Goal: Task Accomplishment & Management: Use online tool/utility

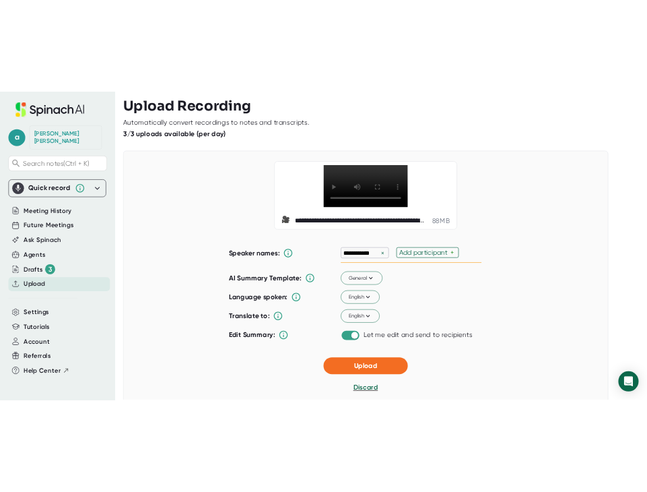
scroll to position [74, 0]
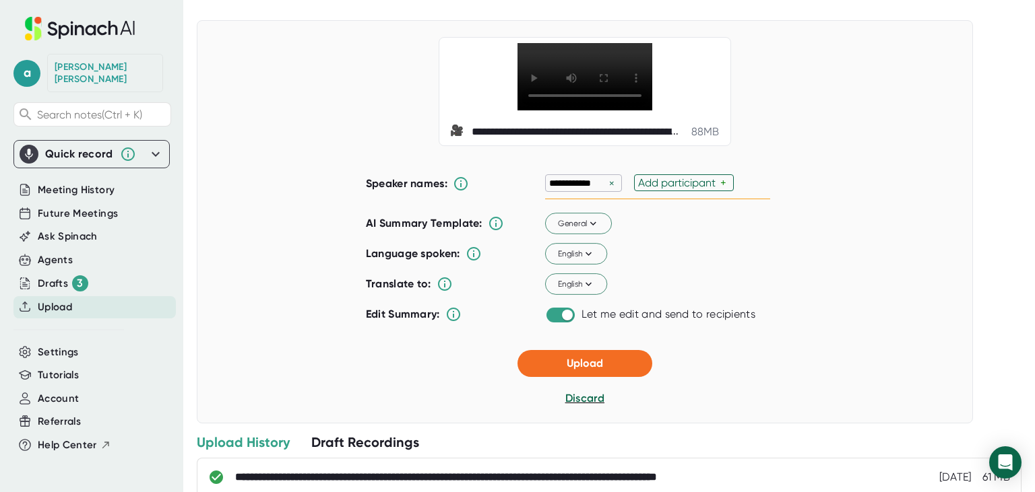
click at [674, 181] on div "Add participant" at bounding box center [679, 183] width 82 height 13
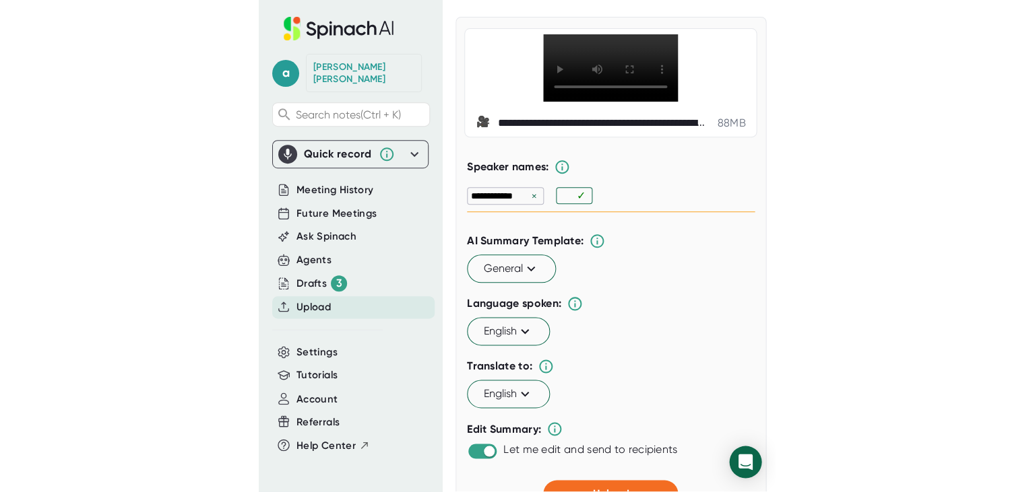
scroll to position [69, 0]
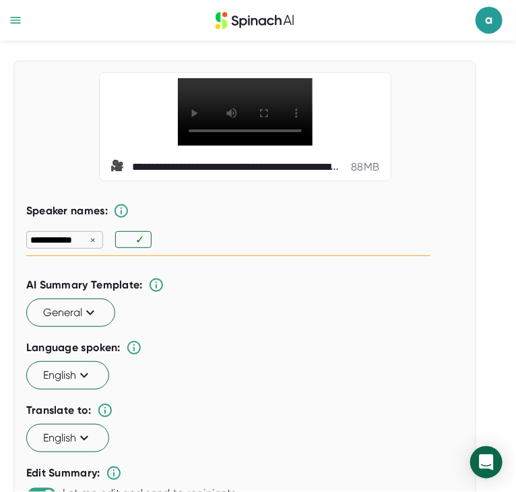
click at [127, 242] on input "text" at bounding box center [127, 239] width 16 height 11
type input "[PERSON_NAME]"
click at [212, 238] on div "✓" at bounding box center [165, 239] width 100 height 17
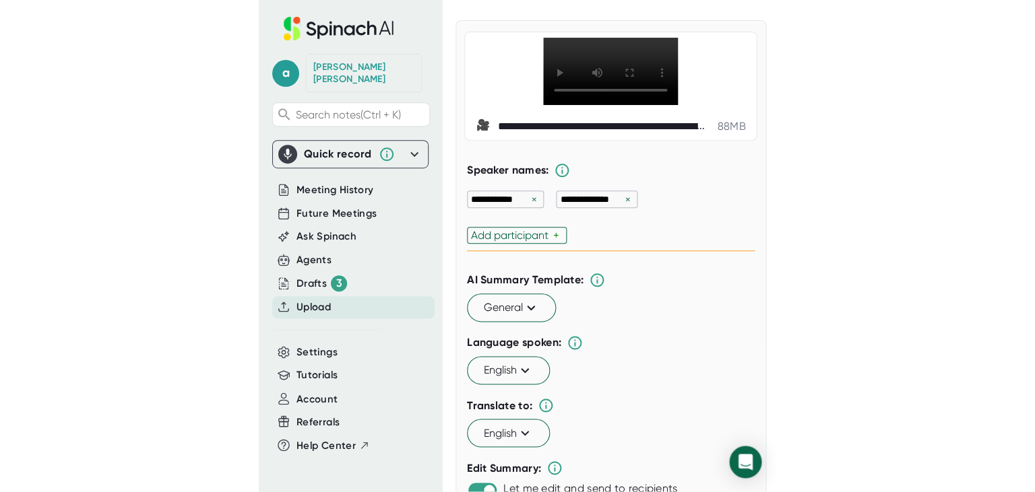
scroll to position [74, 0]
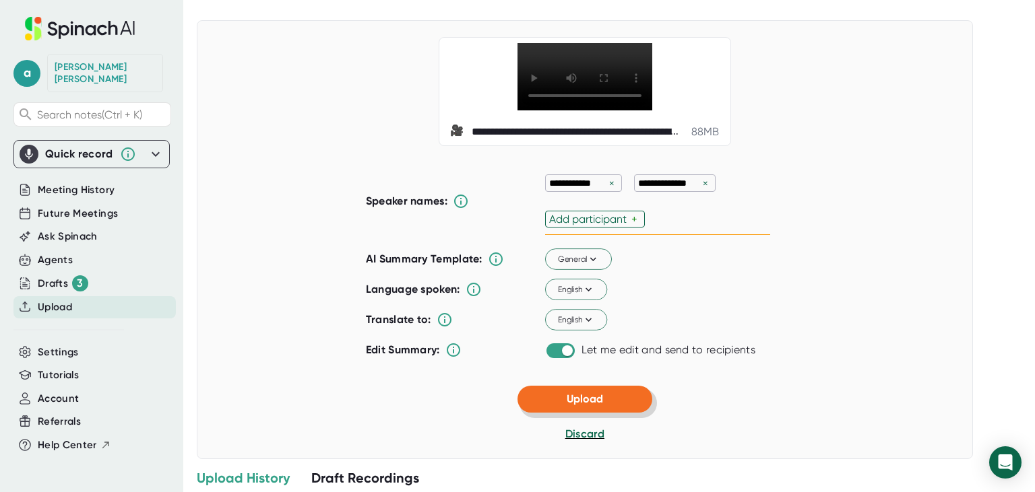
click at [595, 400] on span "Upload" at bounding box center [585, 399] width 36 height 13
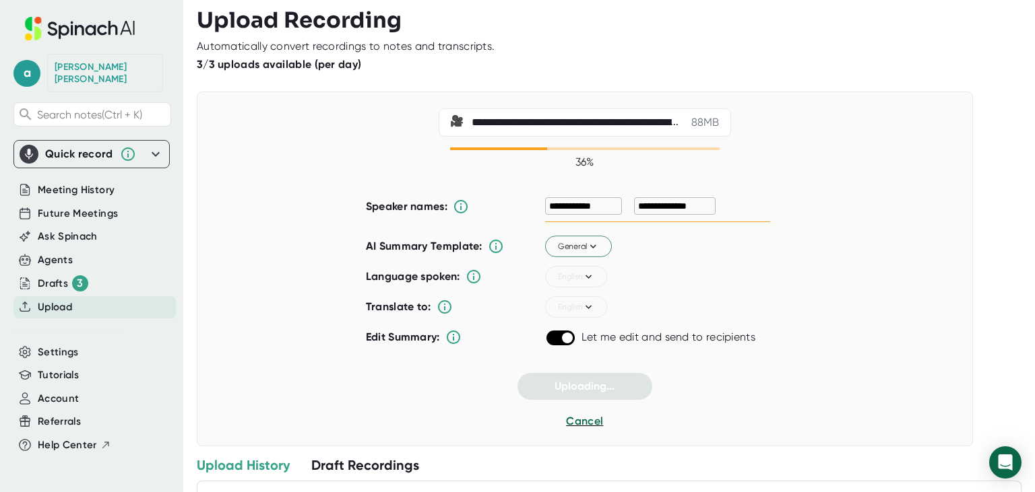
scroll to position [0, 0]
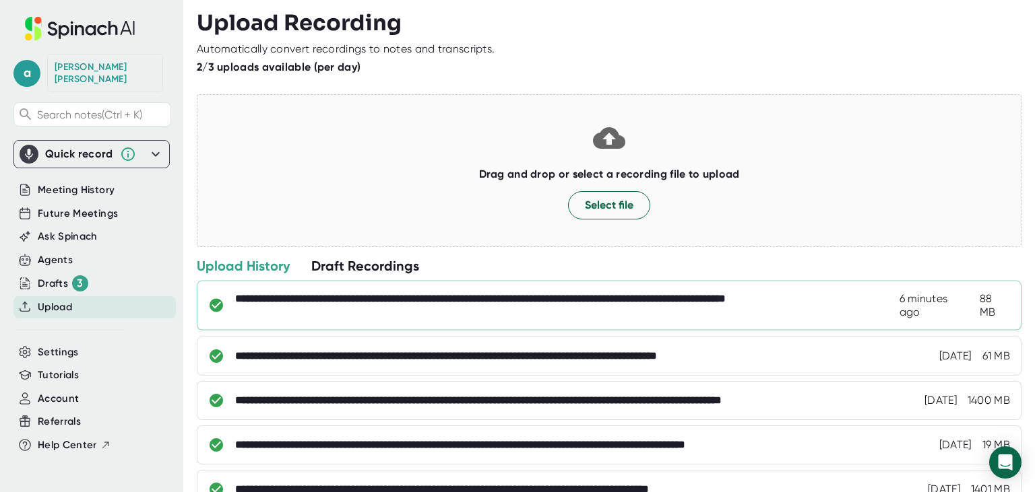
click at [379, 306] on div "**********" at bounding box center [567, 305] width 664 height 27
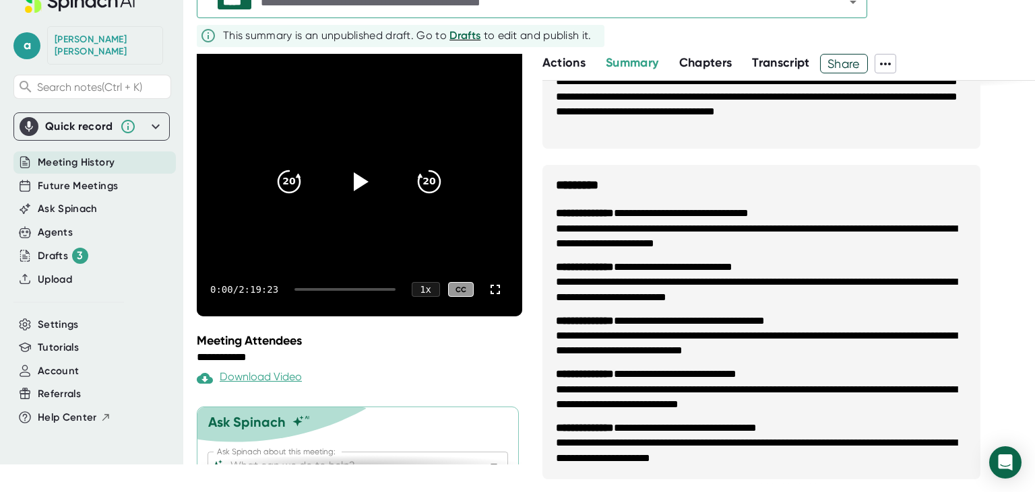
scroll to position [97, 0]
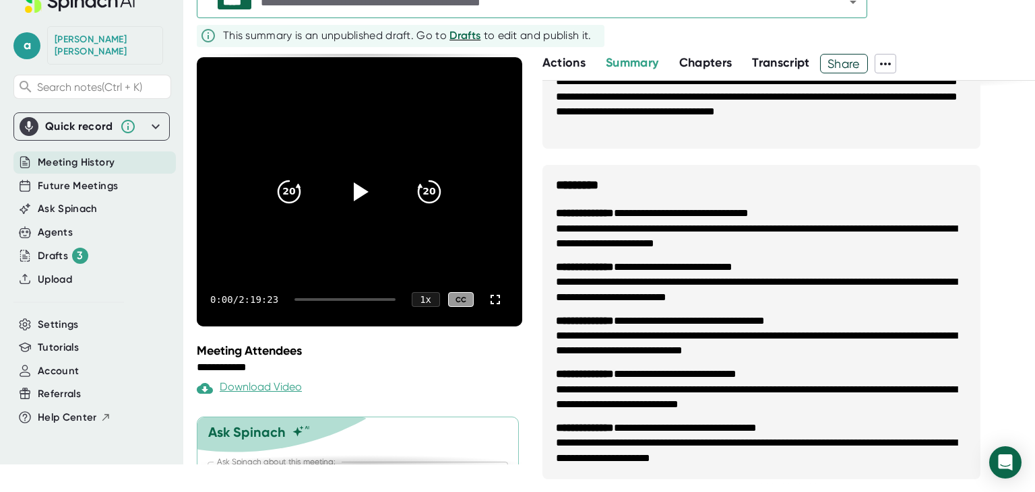
click at [564, 61] on span "Actions" at bounding box center [563, 62] width 43 height 15
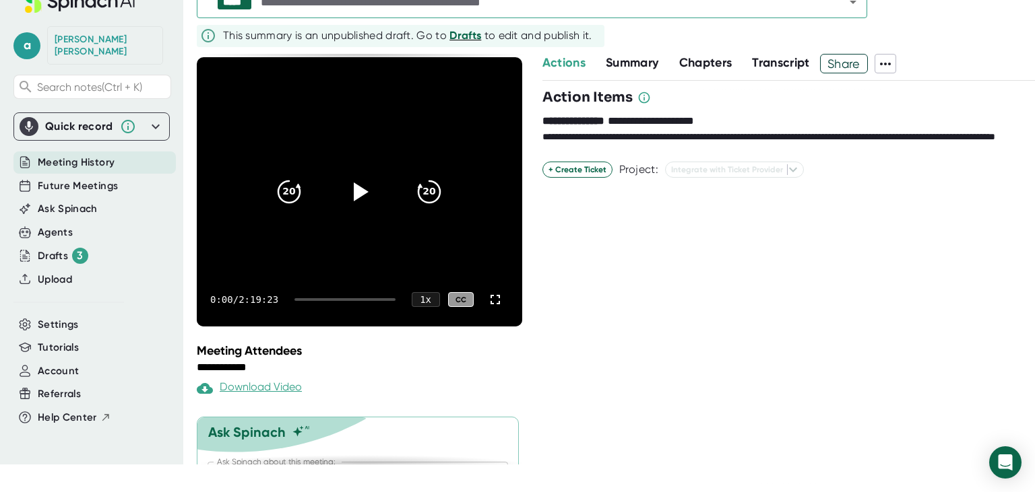
click at [470, 37] on span "Drafts" at bounding box center [465, 35] width 32 height 13
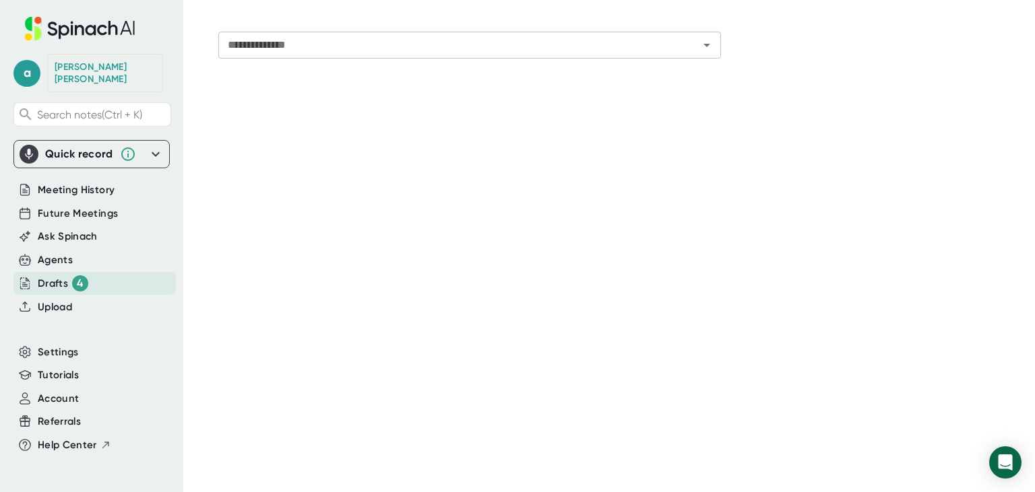
click at [303, 50] on input "**********" at bounding box center [449, 45] width 455 height 19
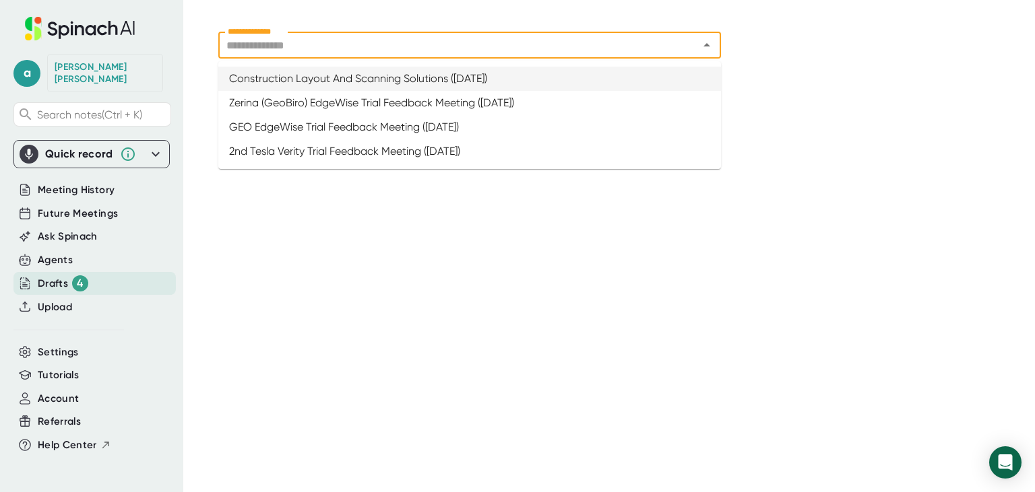
click at [454, 82] on li "Construction Layout And Scanning Solutions ([DATE])" at bounding box center [469, 79] width 503 height 24
type input "**********"
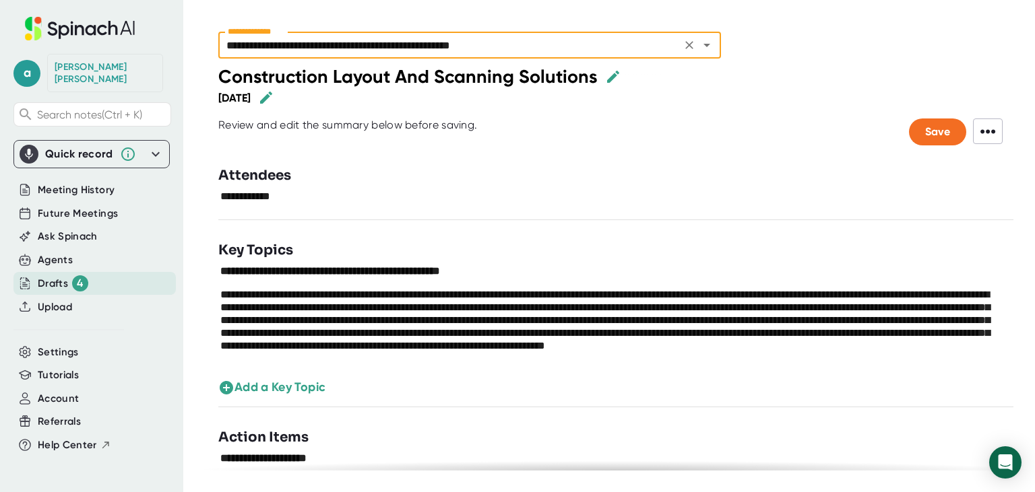
click at [605, 77] on icon "button" at bounding box center [613, 77] width 16 height 16
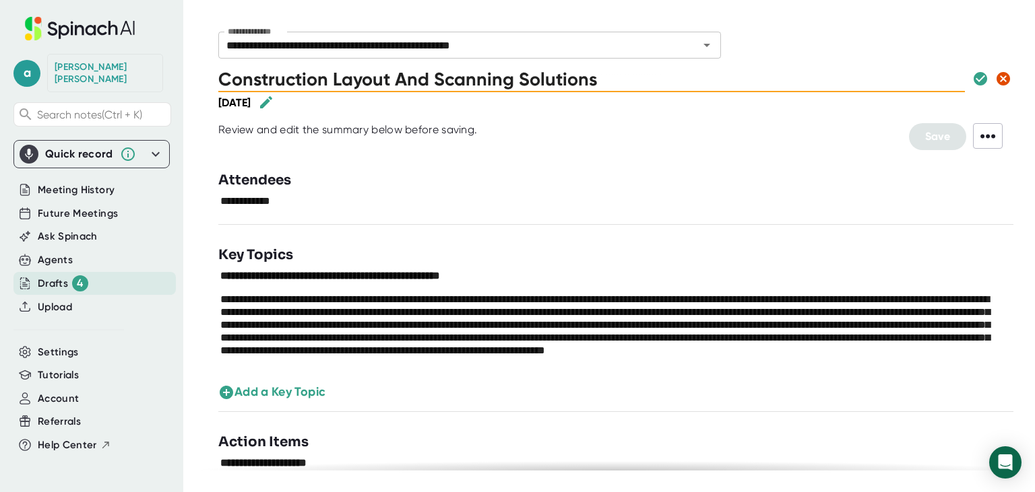
drag, startPoint x: 605, startPoint y: 77, endPoint x: 0, endPoint y: 24, distance: 607.3
click at [218, 65] on input "Construction Layout And Scanning Solutions" at bounding box center [591, 78] width 746 height 27
type input "Javelin Layout with Faith Technology"
click at [980, 85] on icon "button" at bounding box center [979, 78] width 13 height 13
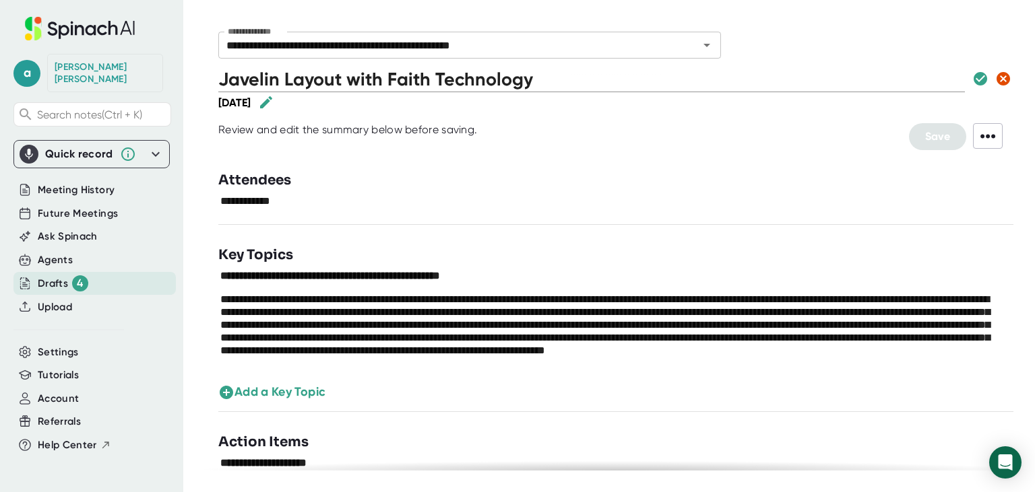
type input "**********"
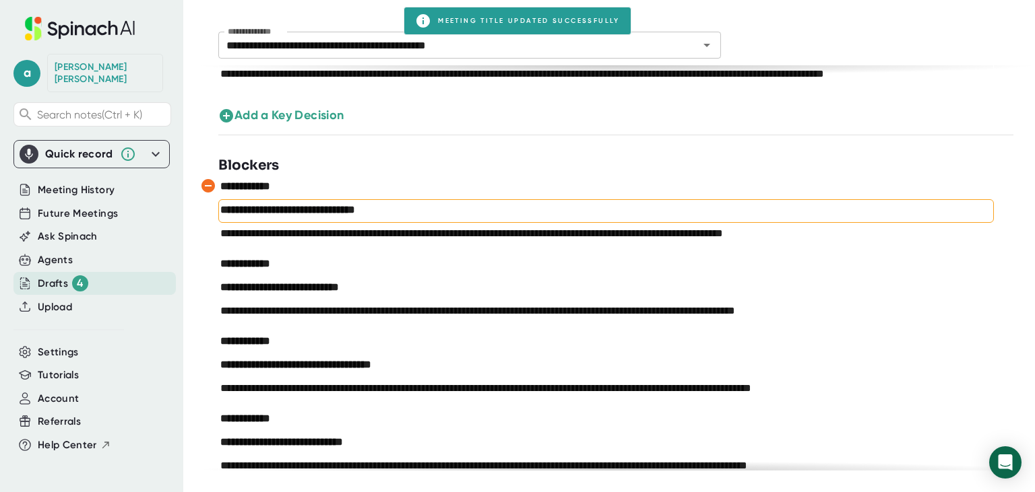
scroll to position [669, 0]
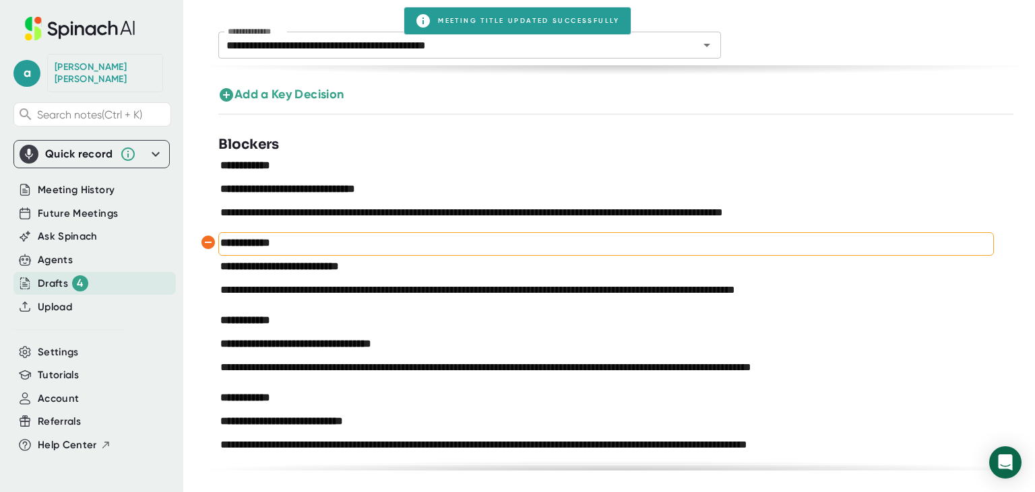
click at [271, 244] on textarea "**********" at bounding box center [605, 242] width 771 height 13
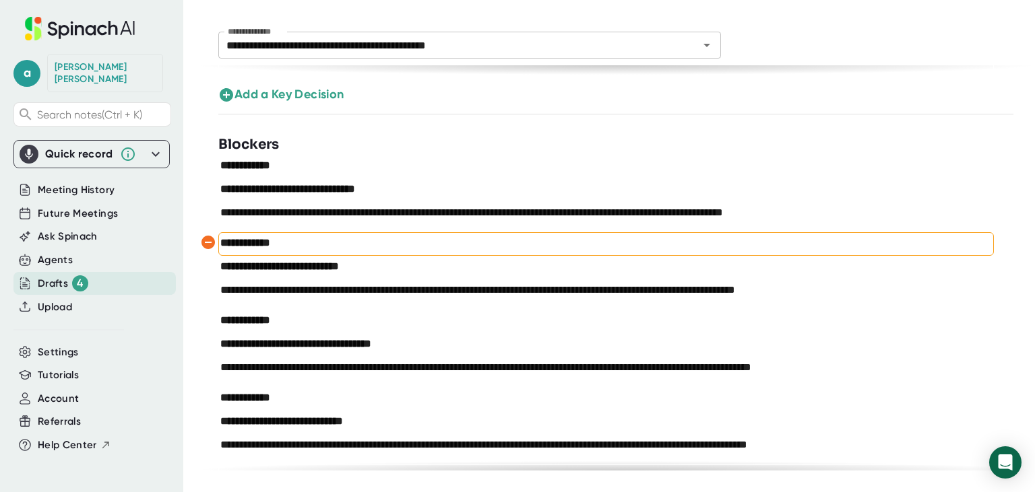
click at [299, 241] on textarea "**********" at bounding box center [605, 242] width 771 height 13
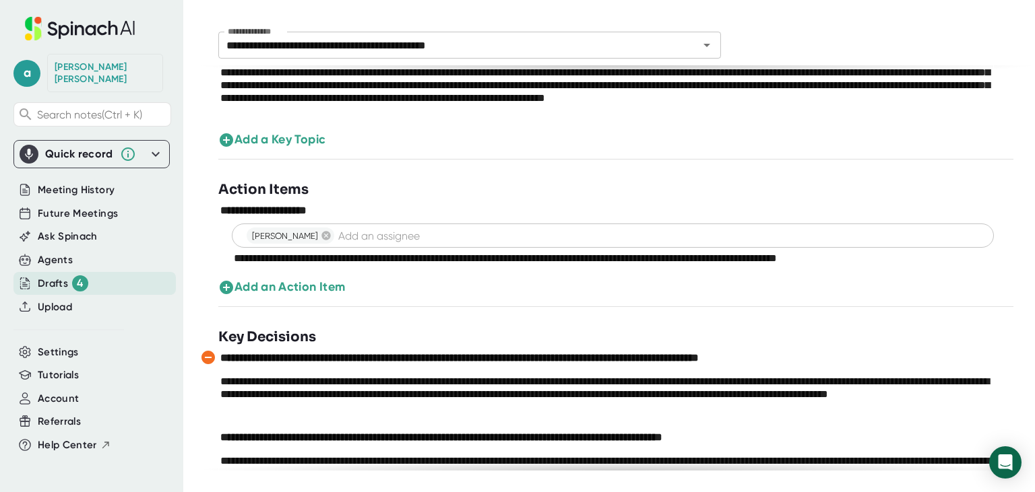
scroll to position [0, 0]
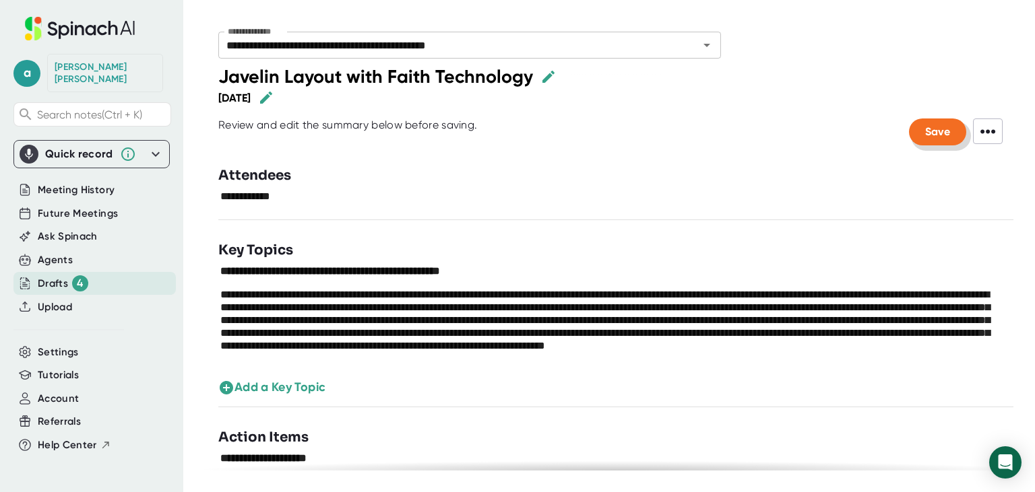
click at [929, 127] on span "Save" at bounding box center [937, 131] width 25 height 13
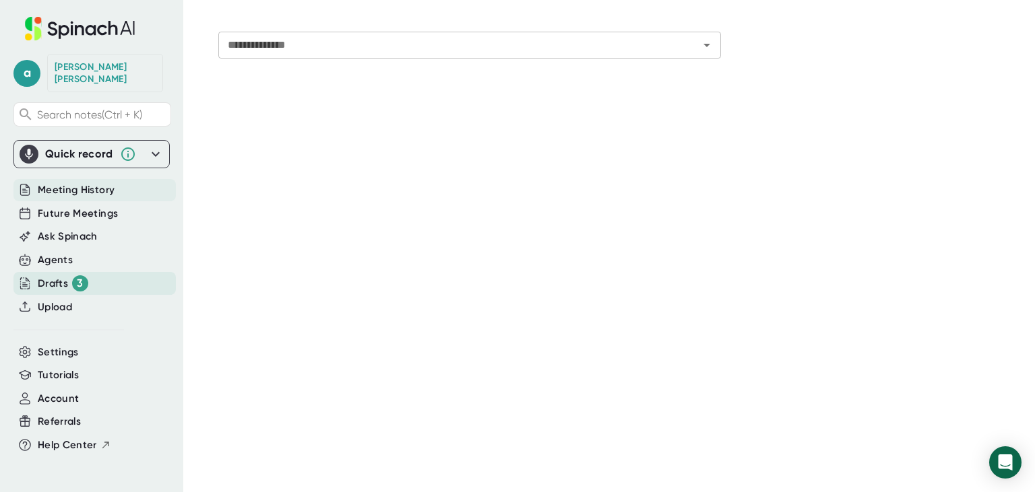
click at [102, 183] on span "Meeting History" at bounding box center [76, 190] width 77 height 15
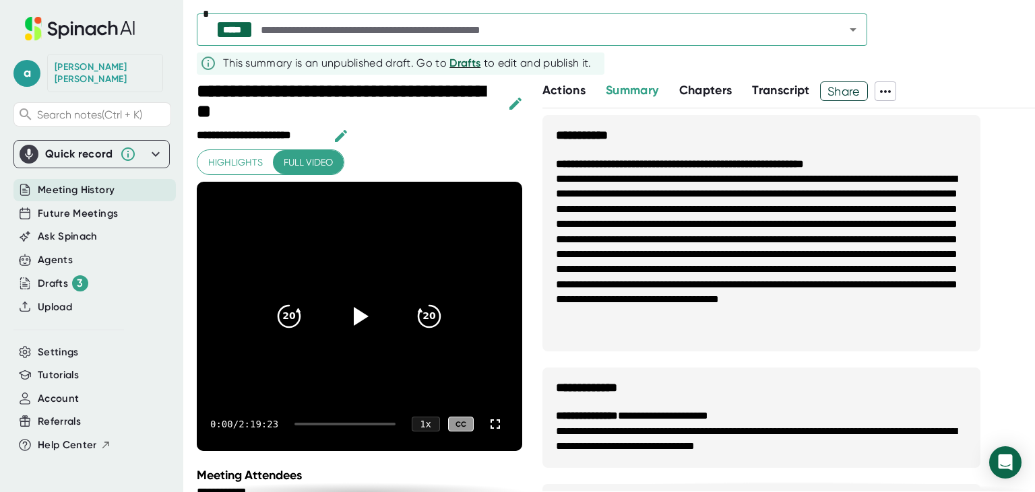
click at [513, 103] on icon "button" at bounding box center [515, 104] width 16 height 16
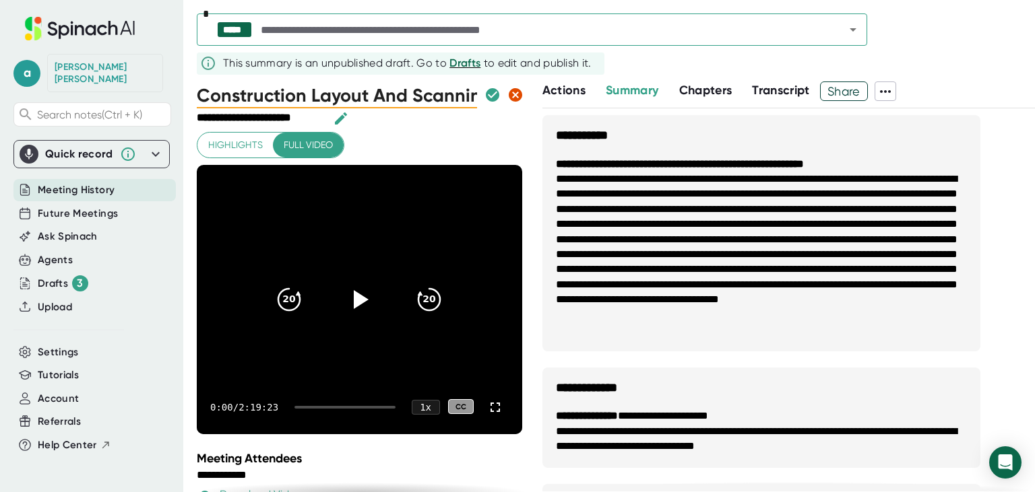
scroll to position [0, 95]
click at [513, 98] on icon "button" at bounding box center [515, 95] width 16 height 16
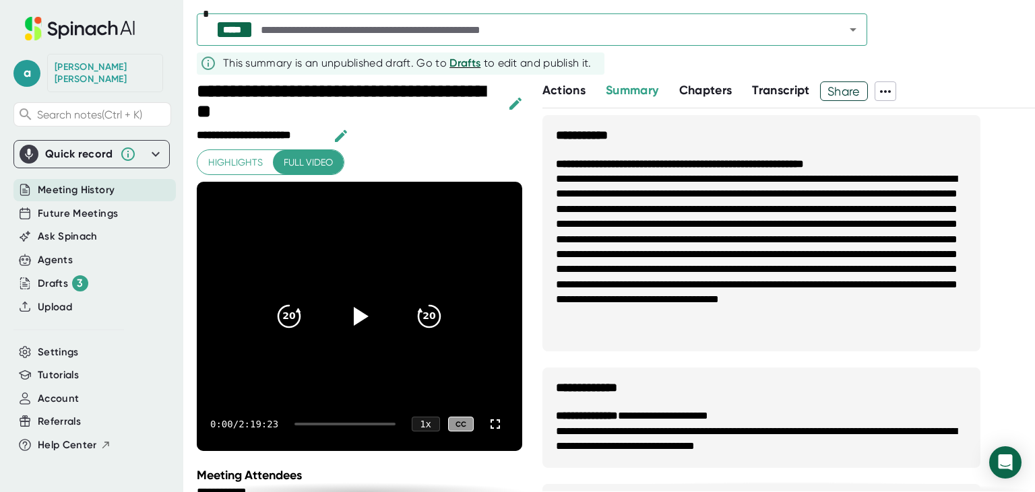
click at [300, 113] on div "**********" at bounding box center [348, 104] width 303 height 44
click at [270, 113] on div "**********" at bounding box center [348, 104] width 303 height 44
click at [513, 104] on icon "button" at bounding box center [515, 104] width 12 height 12
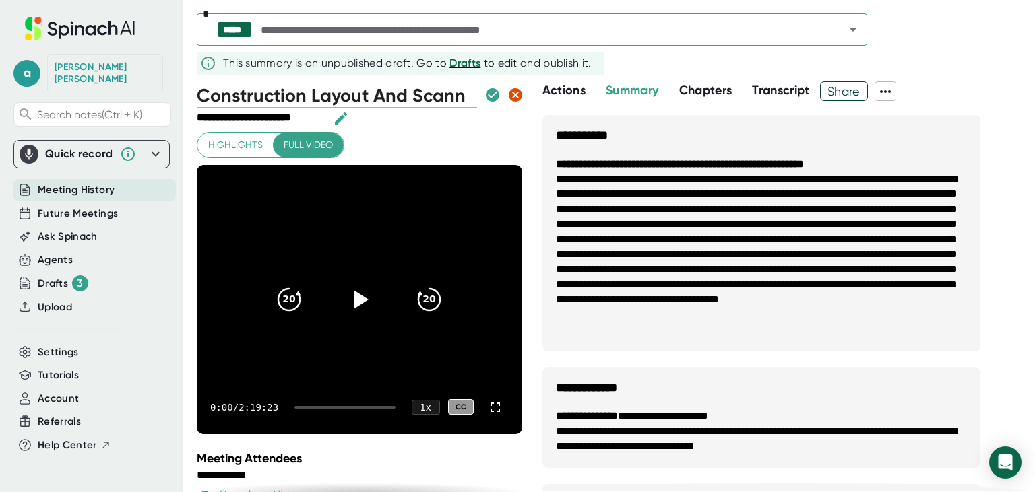
scroll to position [0, 0]
type input "C"
type input "Javelin Layout with Faith Tech"
click at [490, 95] on icon "button" at bounding box center [492, 94] width 13 height 13
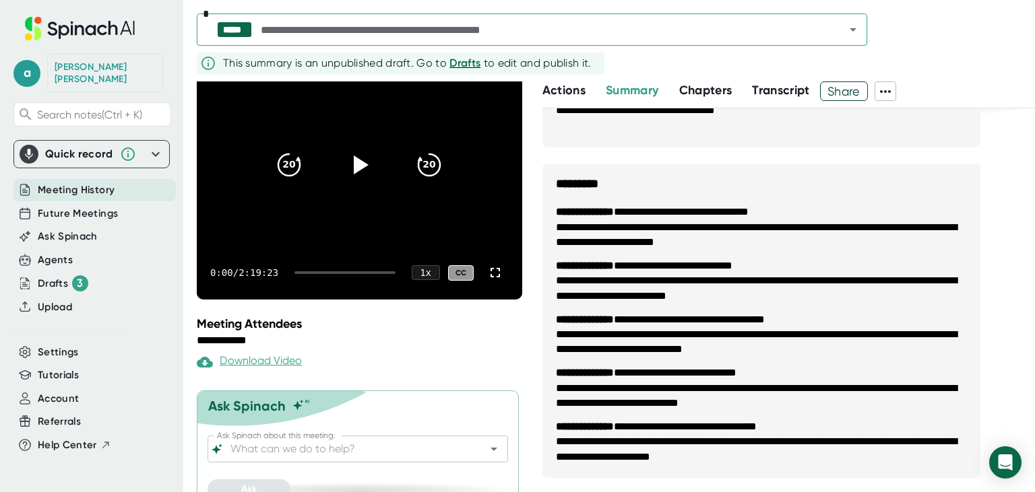
scroll to position [150, 0]
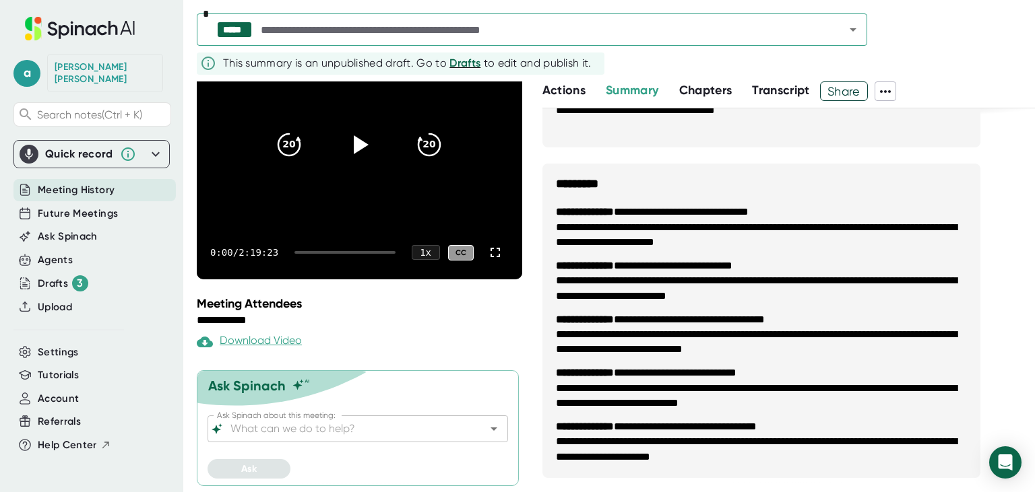
click at [476, 435] on div at bounding box center [484, 429] width 35 height 19
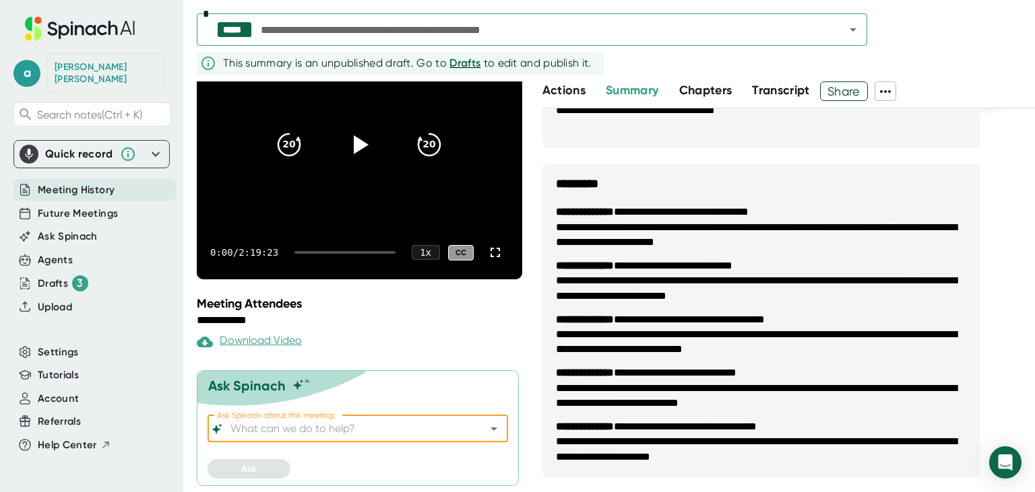
click at [495, 428] on icon "Open" at bounding box center [493, 429] width 7 height 3
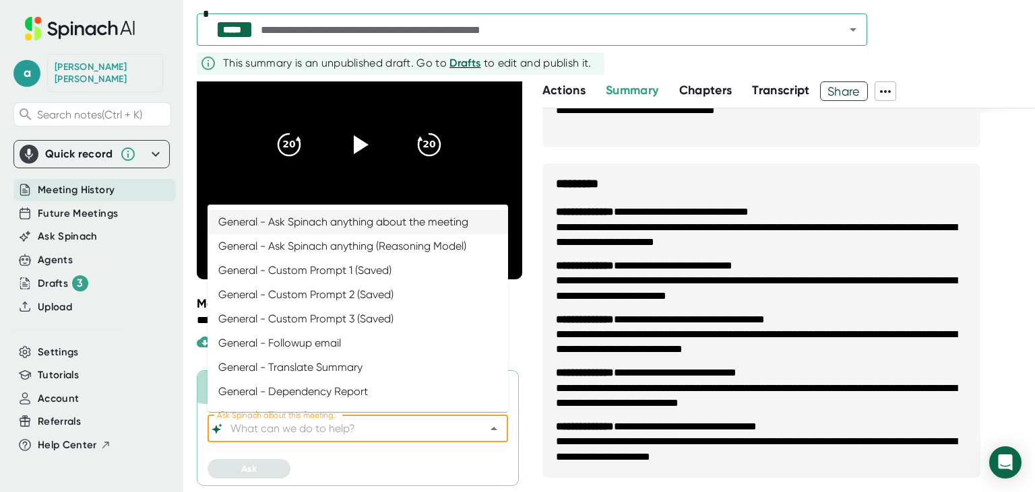
click at [470, 429] on div at bounding box center [484, 429] width 35 height 19
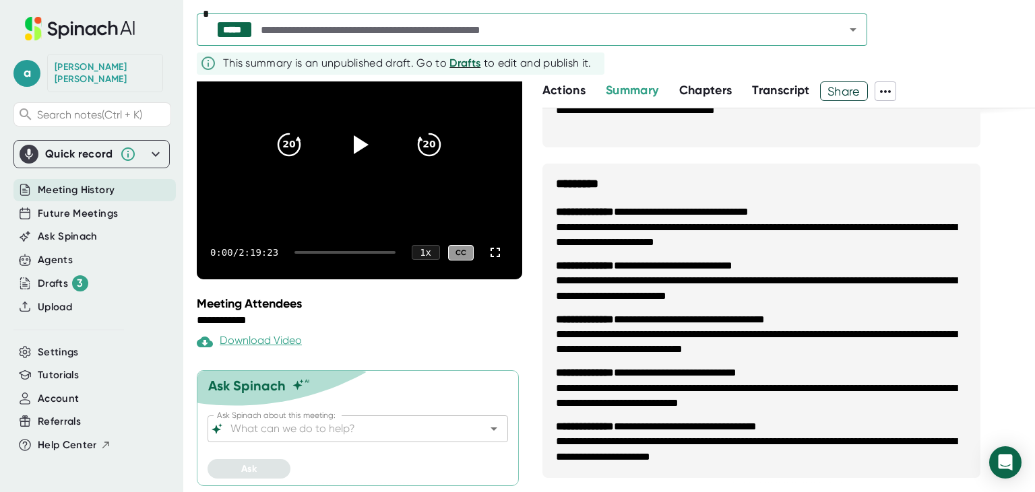
click at [532, 329] on div "**********" at bounding box center [616, 287] width 838 height 411
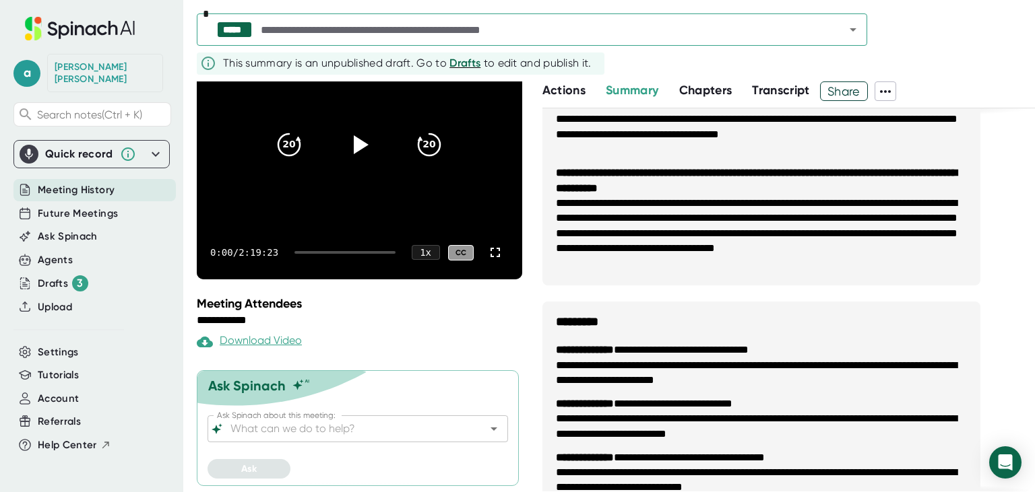
scroll to position [612, 0]
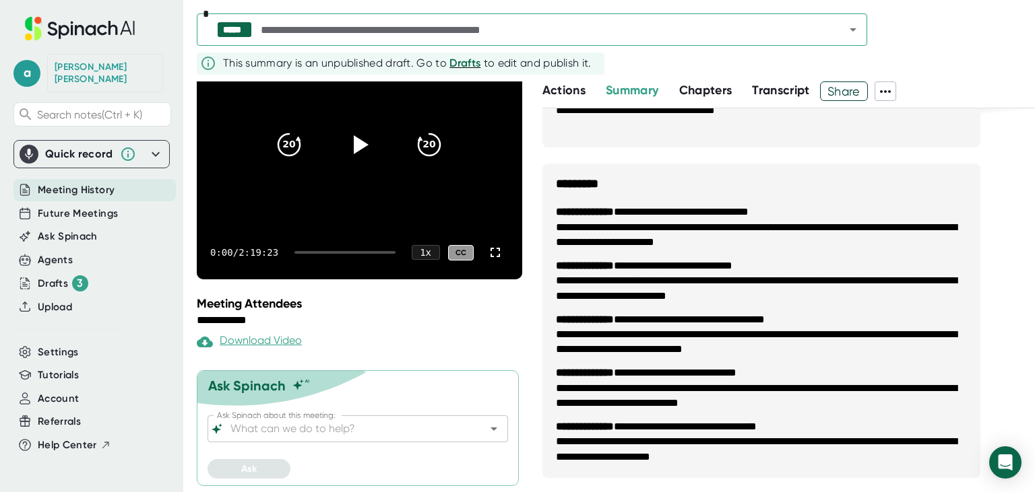
click at [457, 424] on input "Ask Spinach about this meeting:" at bounding box center [346, 429] width 236 height 19
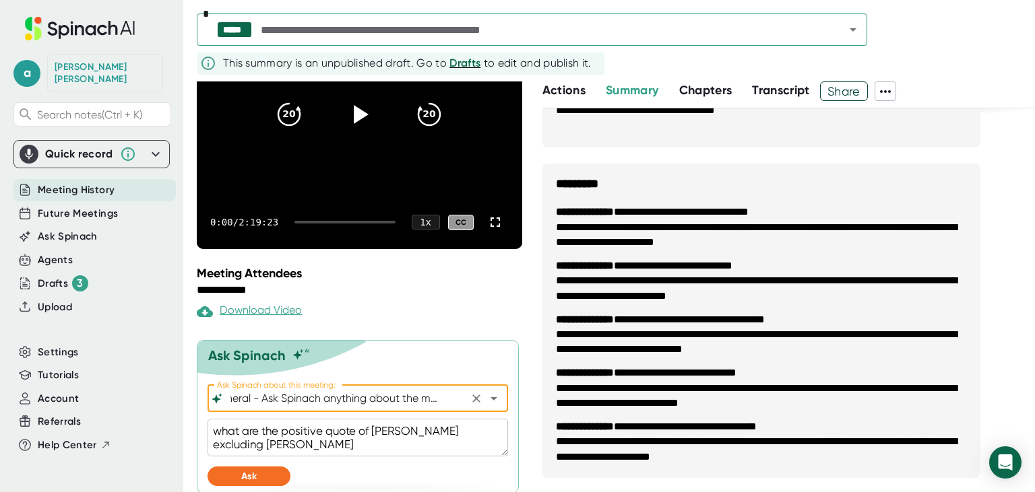
scroll to position [188, 0]
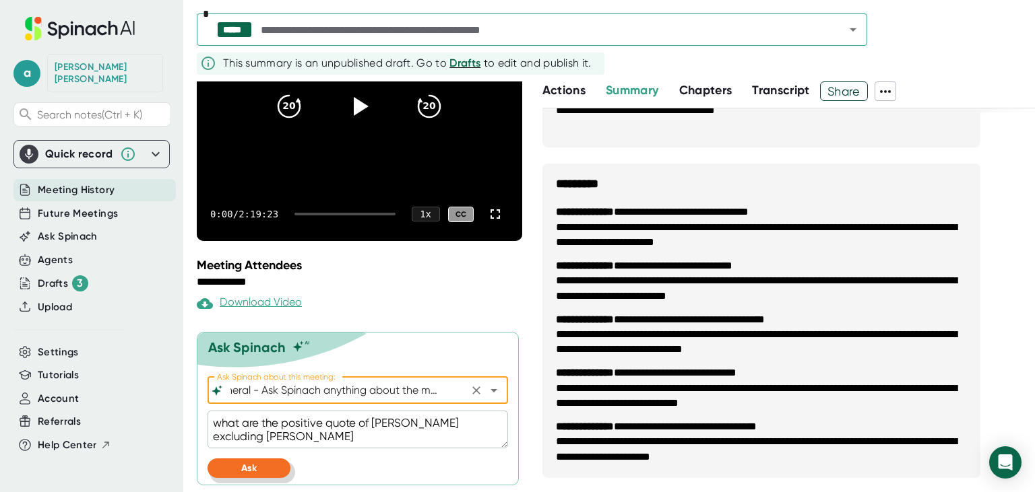
type input "General - Ask Spinach anything about the meeting"
click at [257, 474] on button "Ask" at bounding box center [248, 469] width 83 height 20
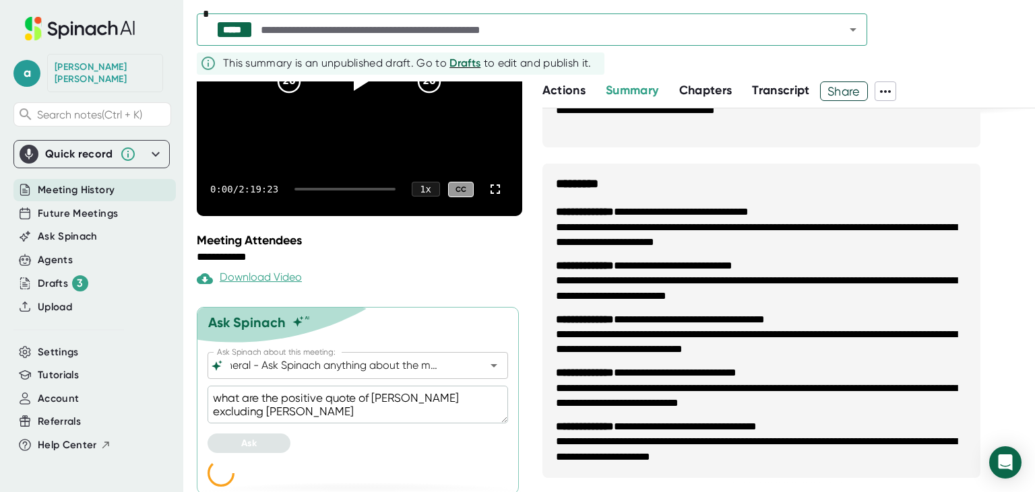
scroll to position [222, 0]
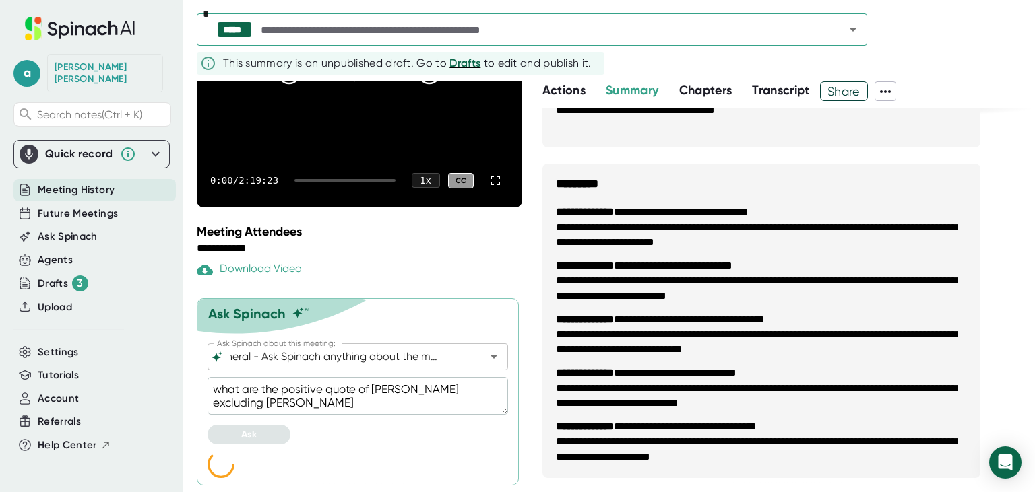
type textarea "x"
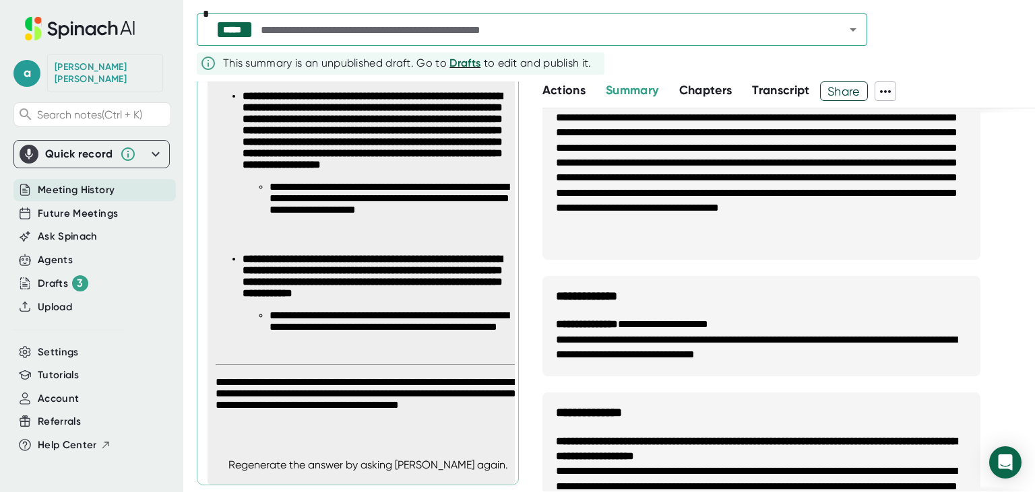
scroll to position [0, 0]
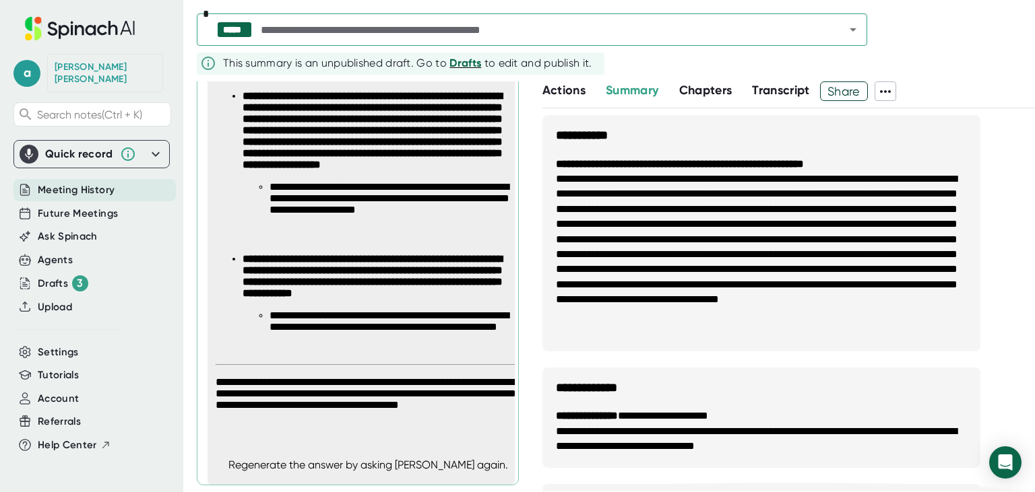
click at [468, 66] on span "Drafts" at bounding box center [465, 63] width 32 height 13
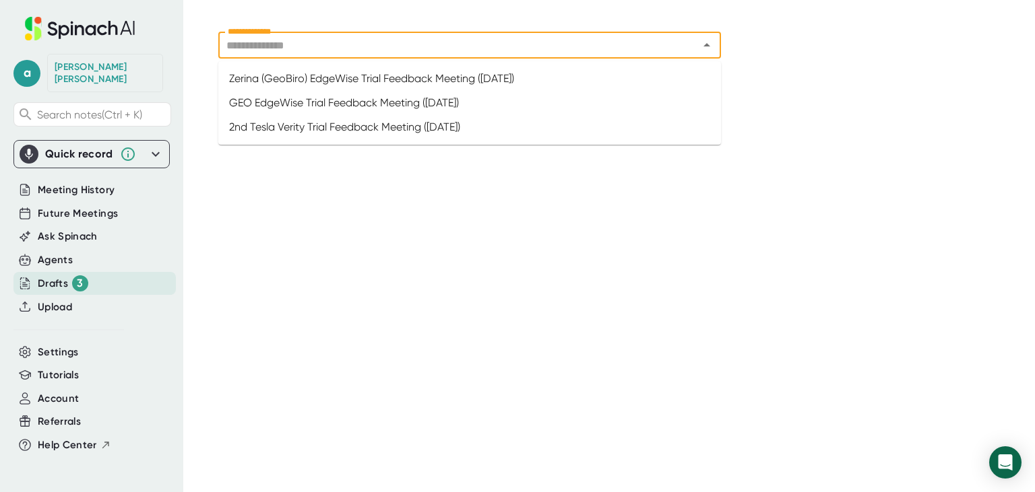
click at [306, 41] on input "**********" at bounding box center [449, 45] width 455 height 19
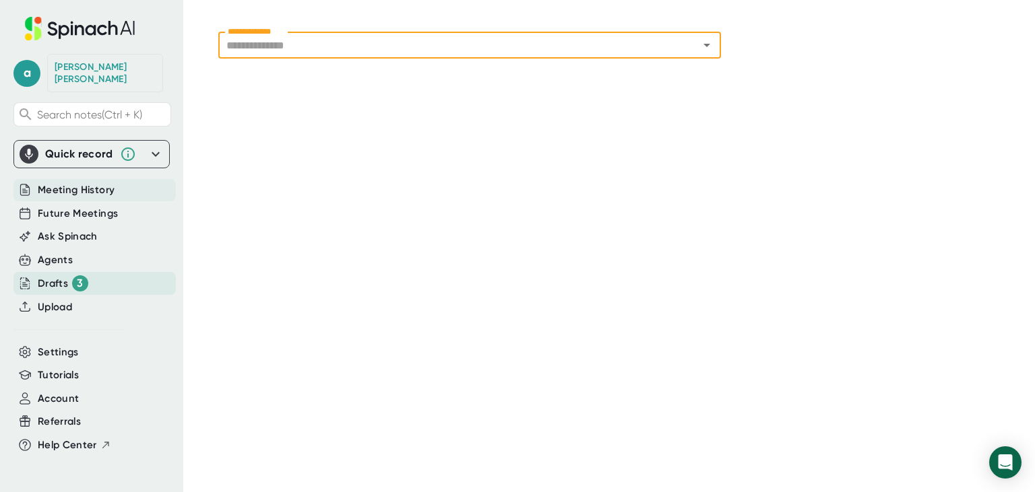
click at [78, 183] on span "Meeting History" at bounding box center [76, 190] width 77 height 15
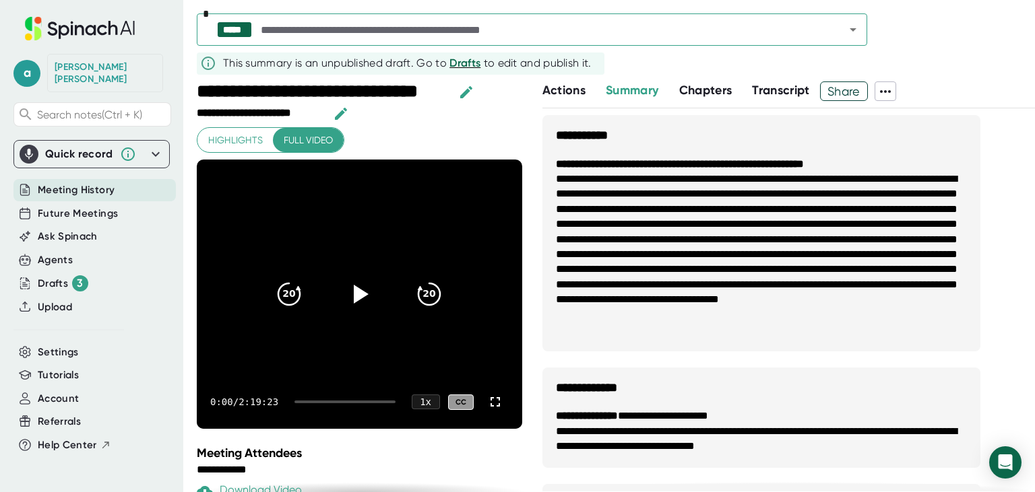
click at [885, 90] on icon at bounding box center [885, 92] width 16 height 16
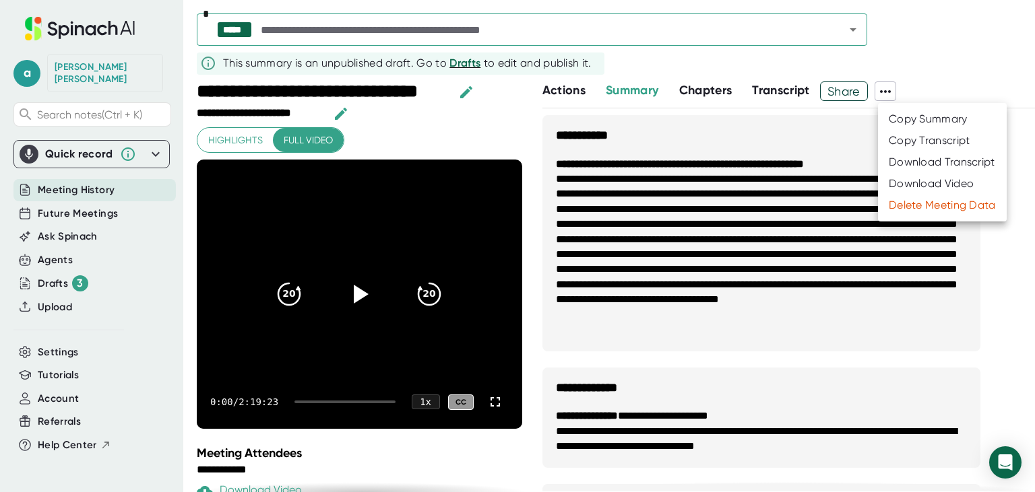
click at [845, 90] on div at bounding box center [517, 246] width 1035 height 492
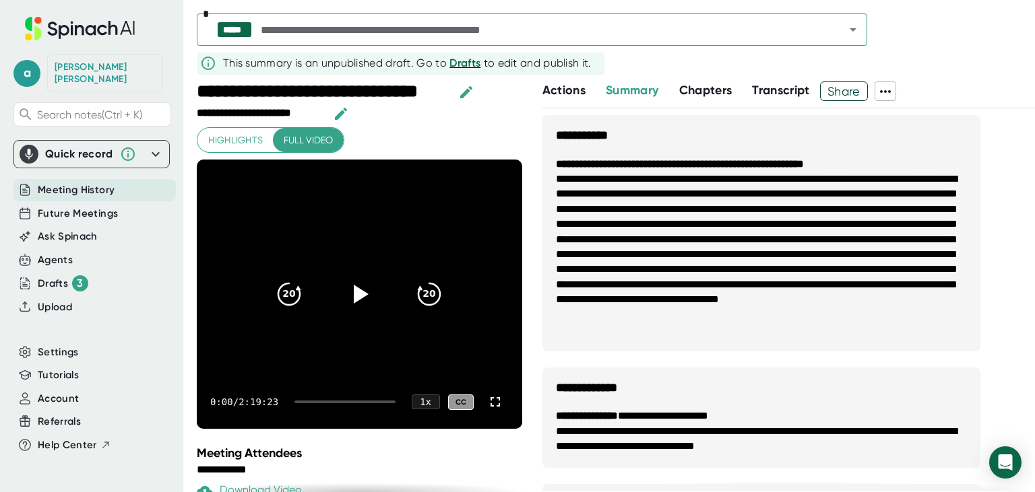
click at [846, 90] on span "Share" at bounding box center [844, 91] width 46 height 24
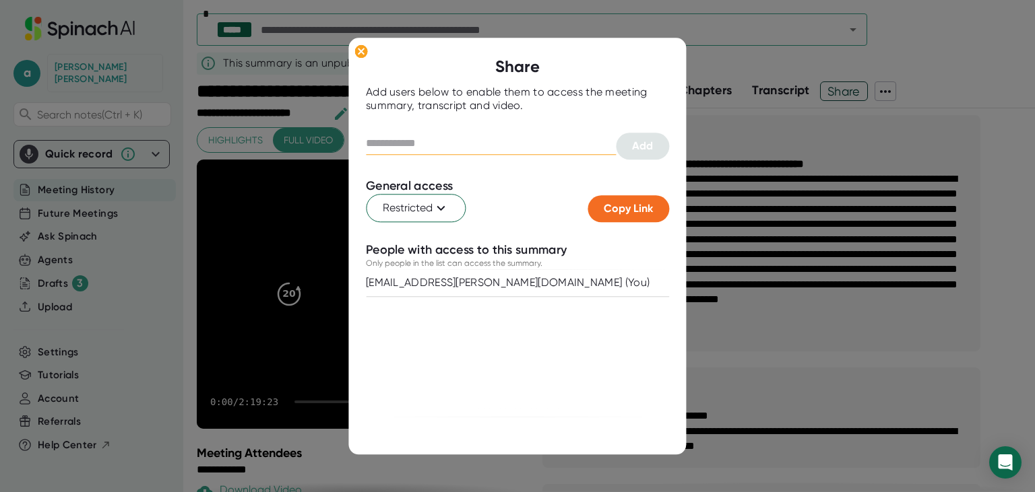
click at [473, 150] on input "text" at bounding box center [491, 144] width 250 height 22
click at [459, 146] on input "*****" at bounding box center [491, 144] width 250 height 22
type input "*"
paste input "**********"
type input "**********"
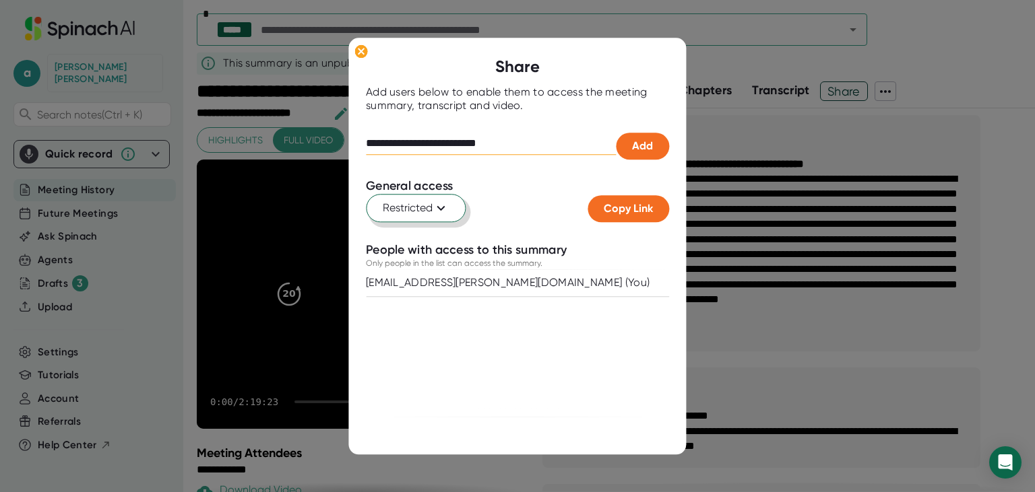
click at [445, 210] on icon at bounding box center [441, 208] width 16 height 16
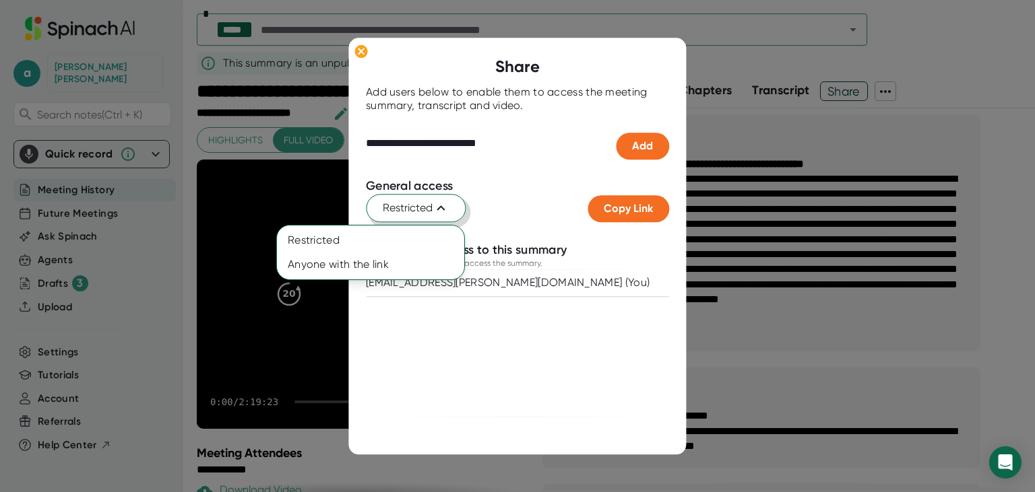
click at [445, 210] on div at bounding box center [517, 246] width 1035 height 492
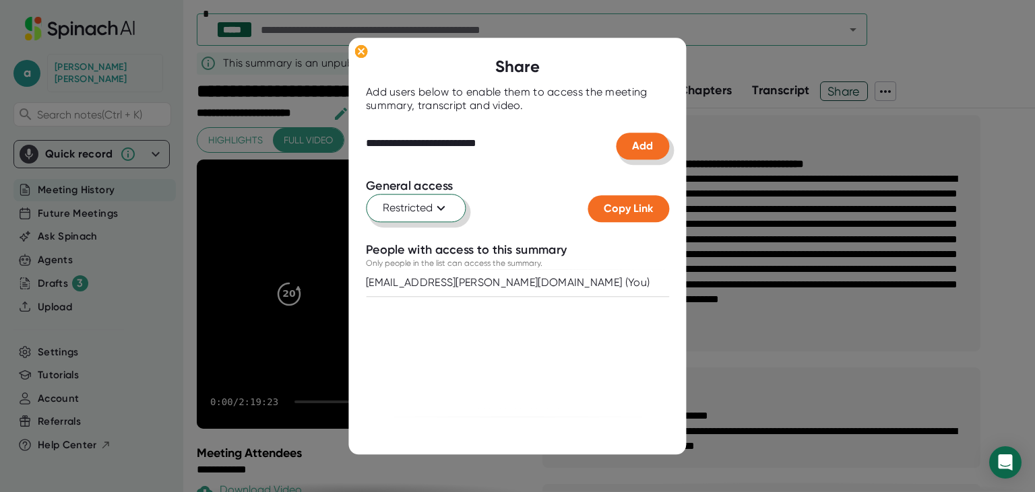
click at [645, 148] on span "Add" at bounding box center [642, 145] width 21 height 13
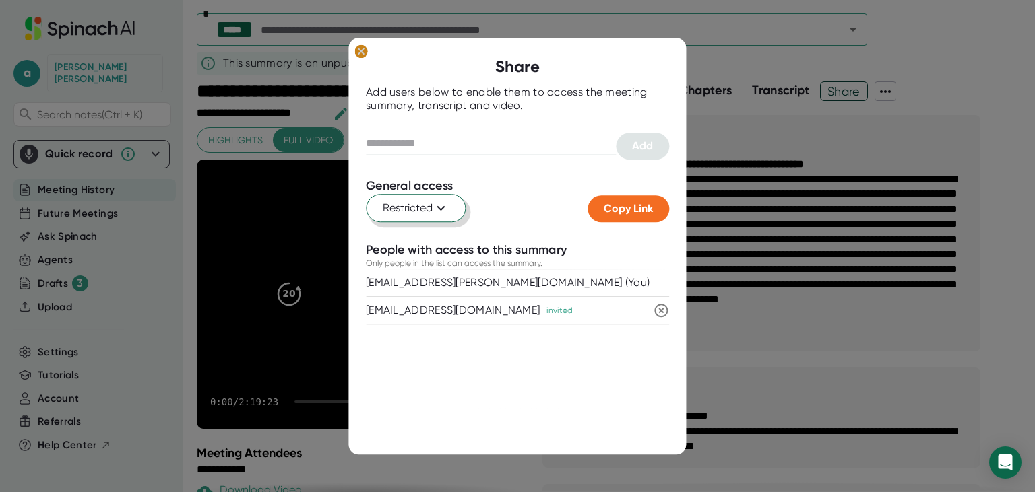
click at [363, 53] on ellipse at bounding box center [360, 50] width 13 height 13
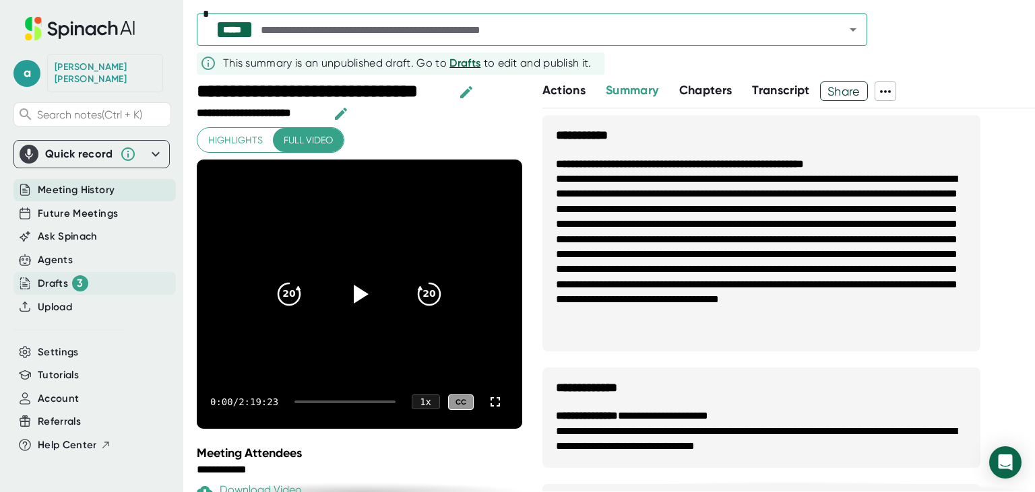
click at [53, 276] on div "Drafts 3" at bounding box center [63, 284] width 51 height 16
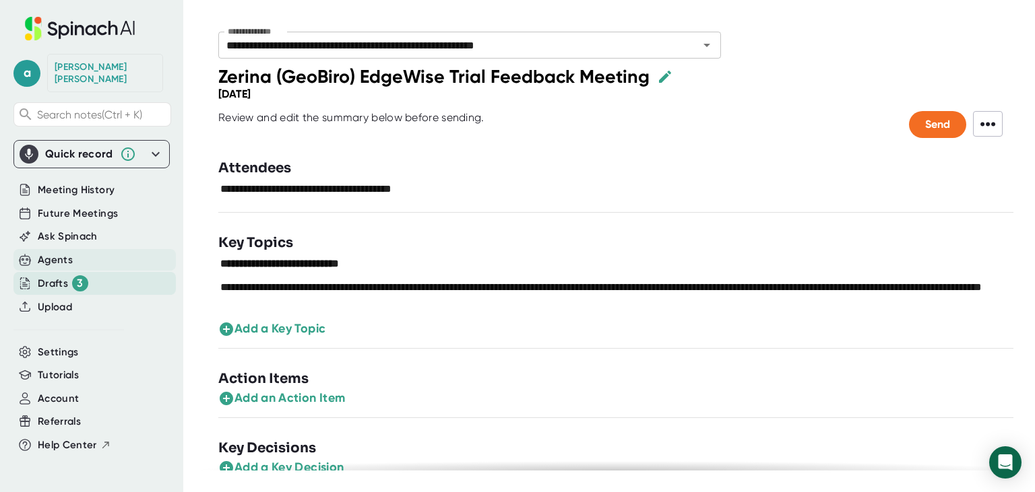
click at [71, 253] on div "Agents" at bounding box center [55, 260] width 35 height 15
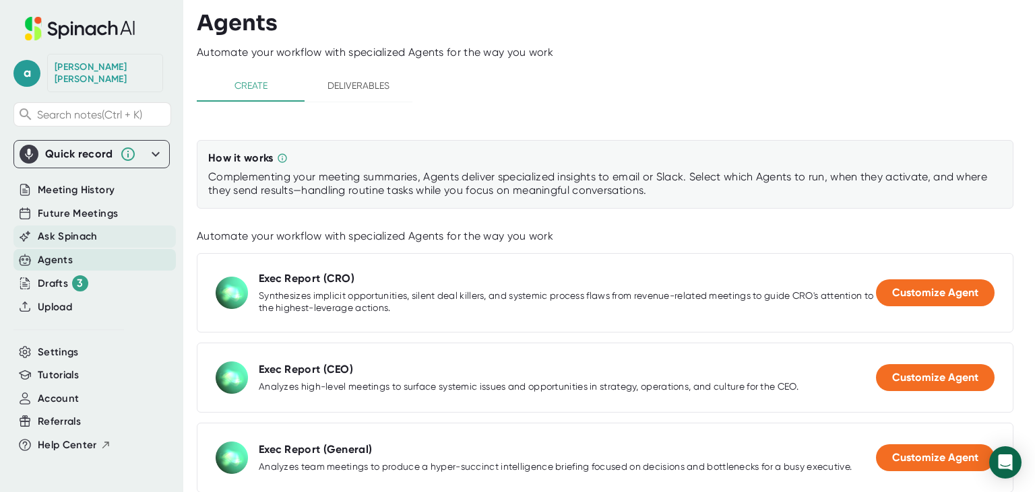
click at [73, 229] on span "Ask Spinach" at bounding box center [68, 236] width 60 height 15
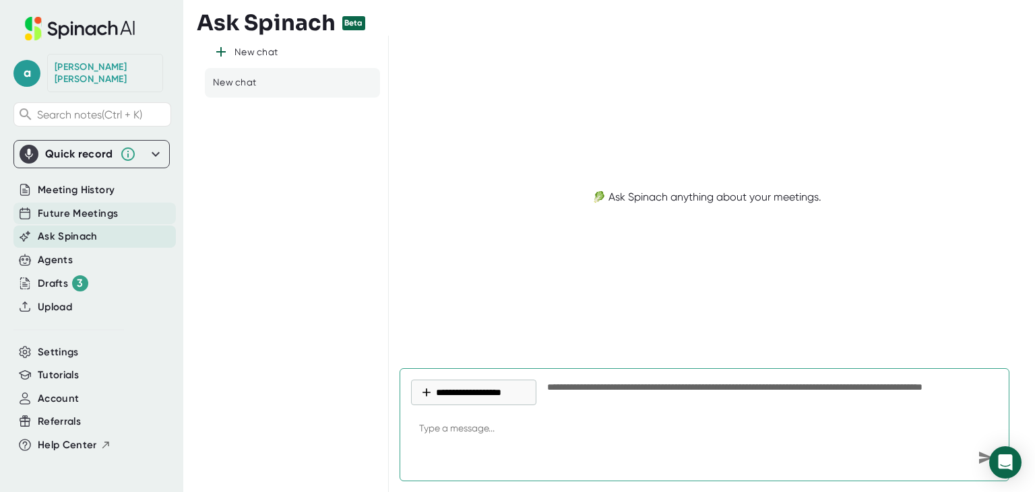
type textarea "x"
click at [82, 206] on span "Future Meetings" at bounding box center [78, 213] width 80 height 15
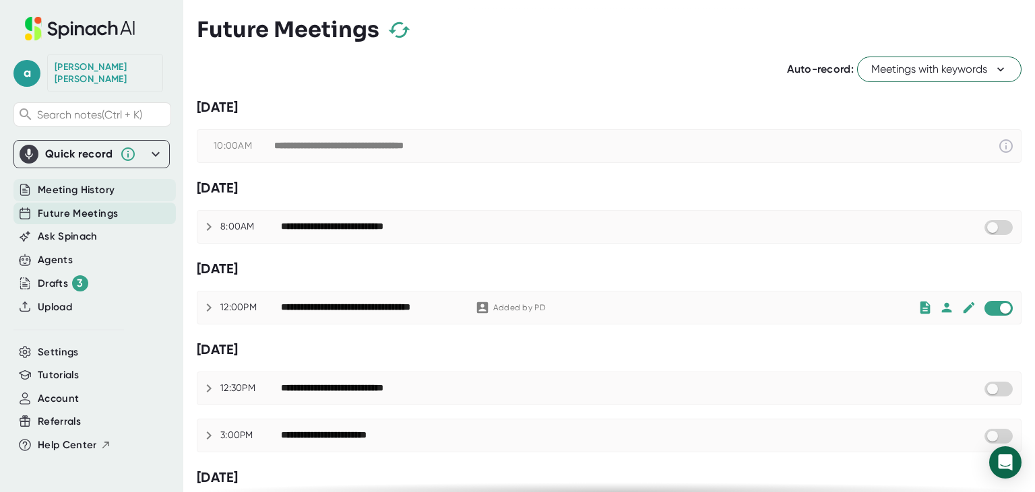
click at [71, 183] on span "Meeting History" at bounding box center [76, 190] width 77 height 15
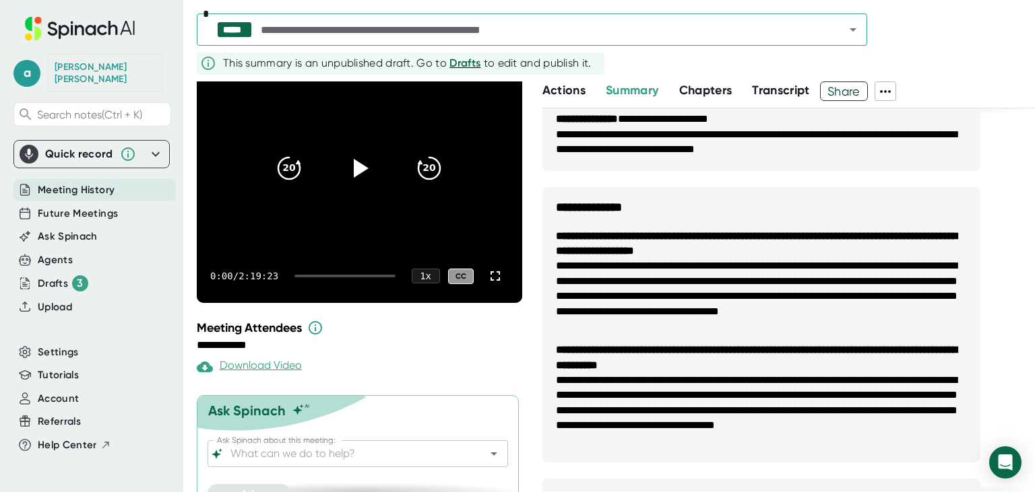
scroll to position [151, 0]
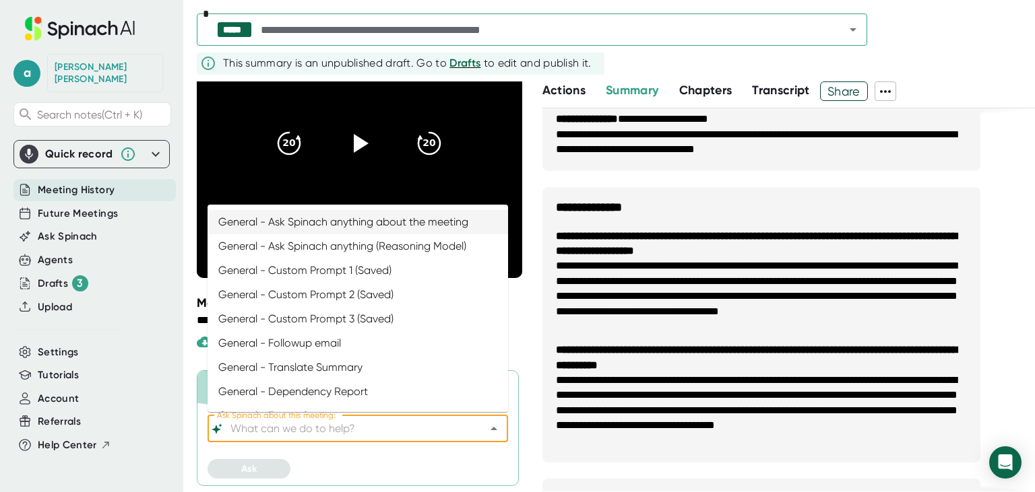
click at [377, 432] on input "Ask Spinach about this meeting:" at bounding box center [346, 429] width 236 height 19
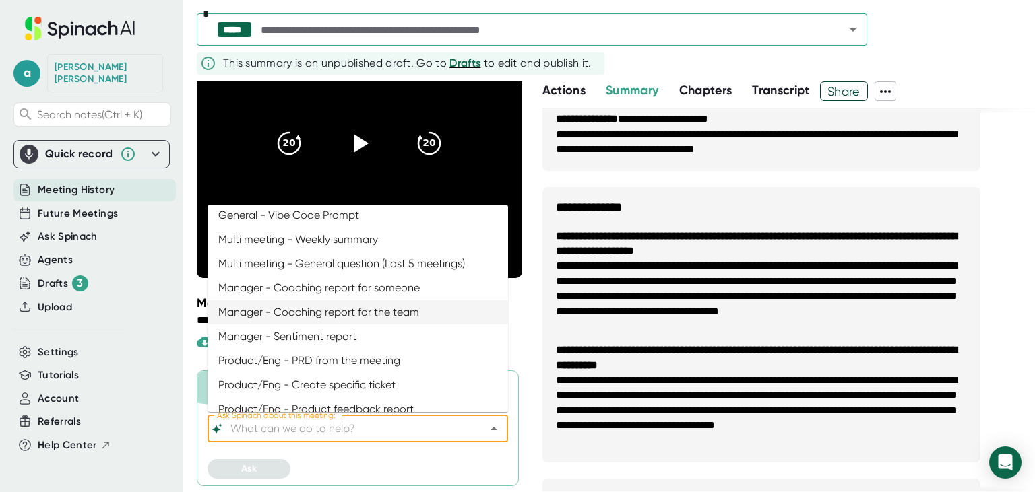
scroll to position [297, 0]
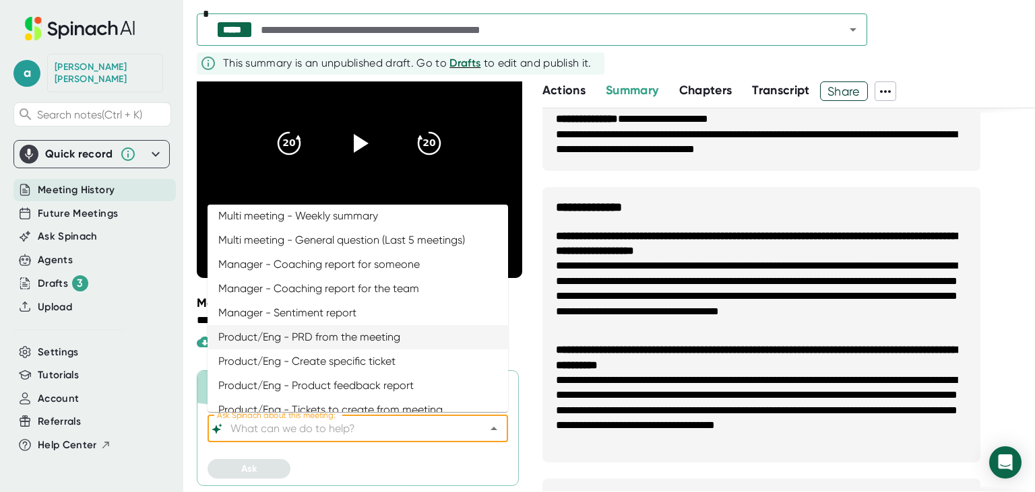
click at [325, 332] on li "Product/Eng - PRD from the meeting" at bounding box center [357, 337] width 300 height 24
type input "Product/Eng - PRD from the meeting"
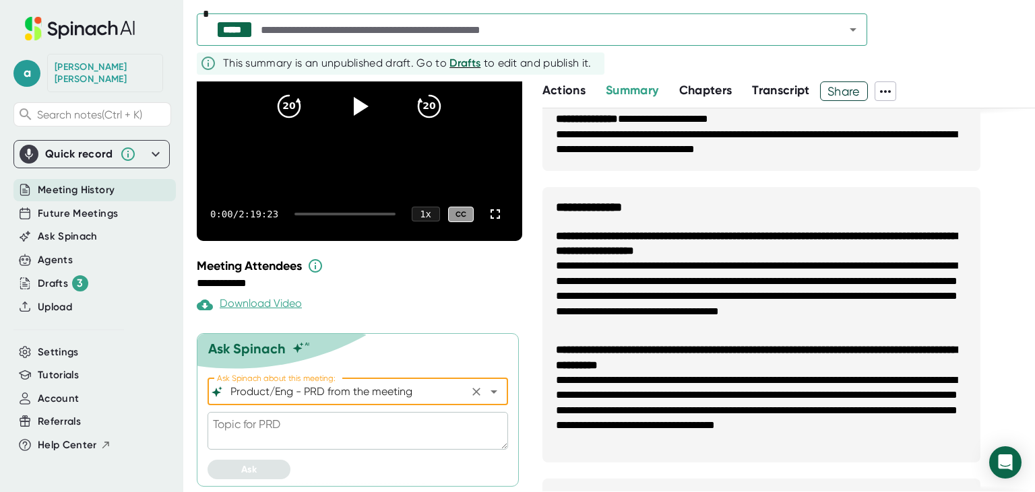
scroll to position [189, 0]
click at [291, 420] on textarea at bounding box center [357, 430] width 300 height 38
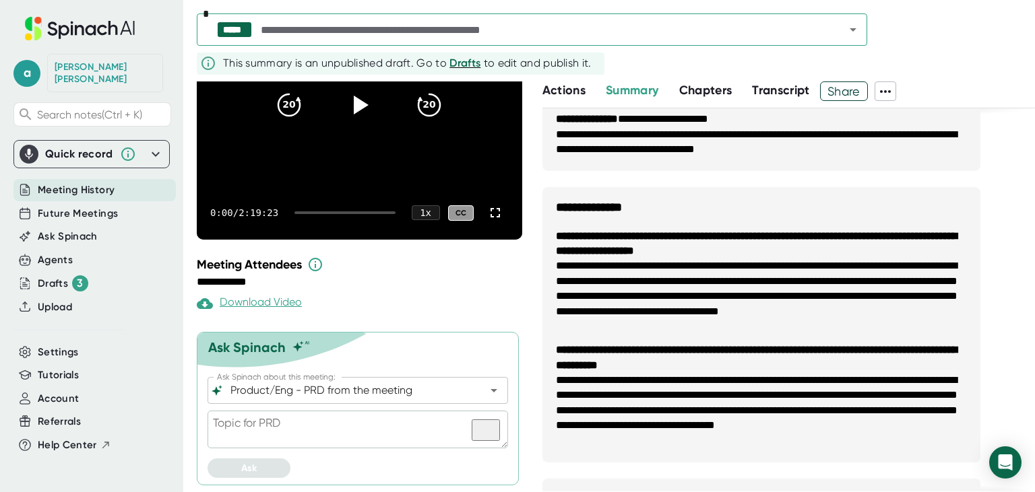
type textarea "w"
type textarea "x"
type textarea "wh"
type textarea "x"
type textarea "wha"
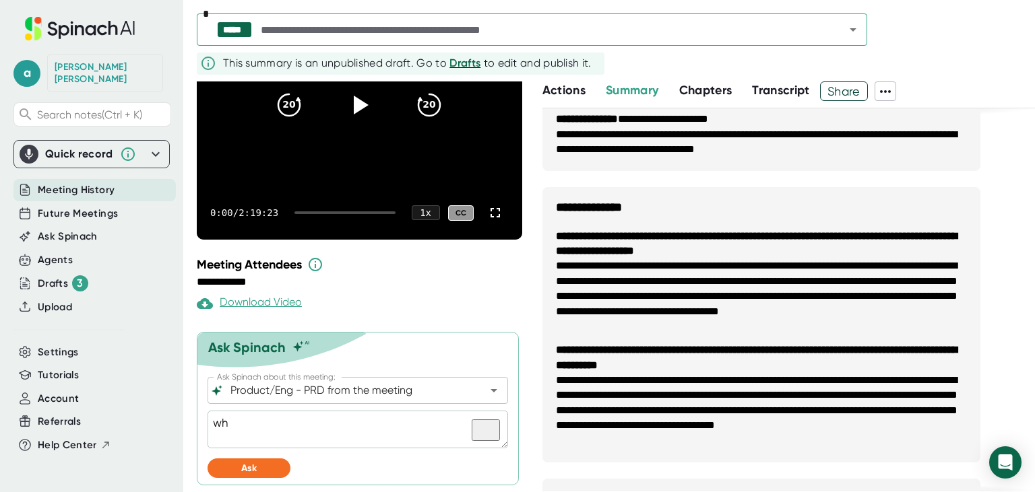
type textarea "x"
type textarea "what"
type textarea "x"
type textarea "what"
type textarea "x"
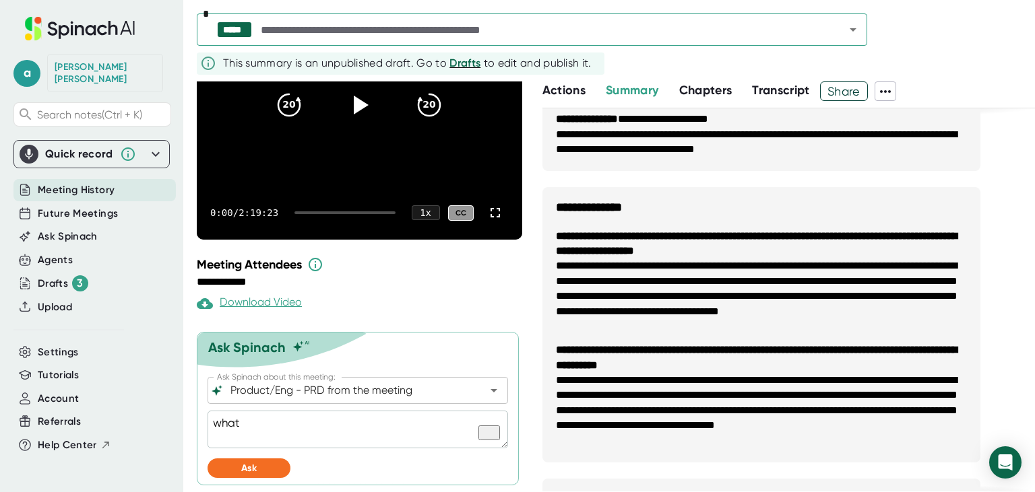
type textarea "what a"
type textarea "x"
type textarea "what ar"
type textarea "x"
type textarea "what are"
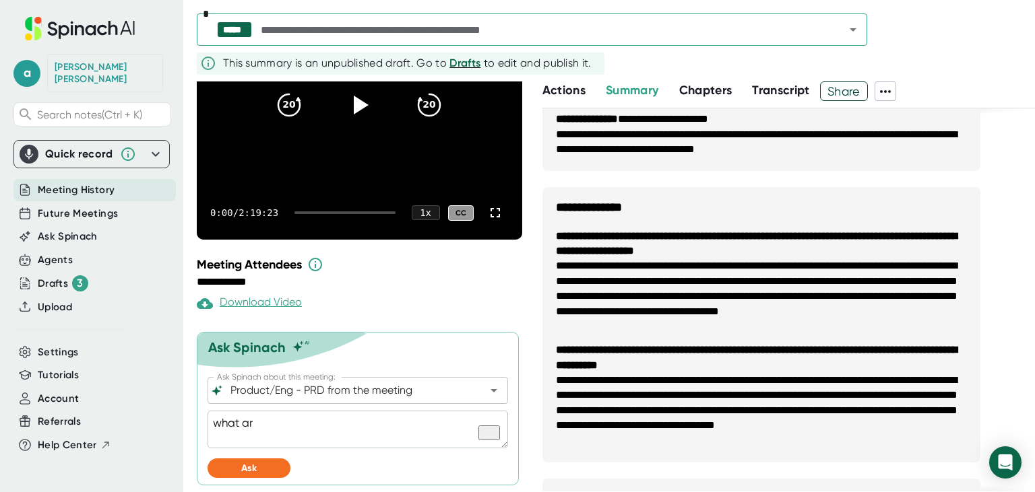
type textarea "x"
type textarea "what are"
type textarea "x"
type textarea "what are t"
type textarea "x"
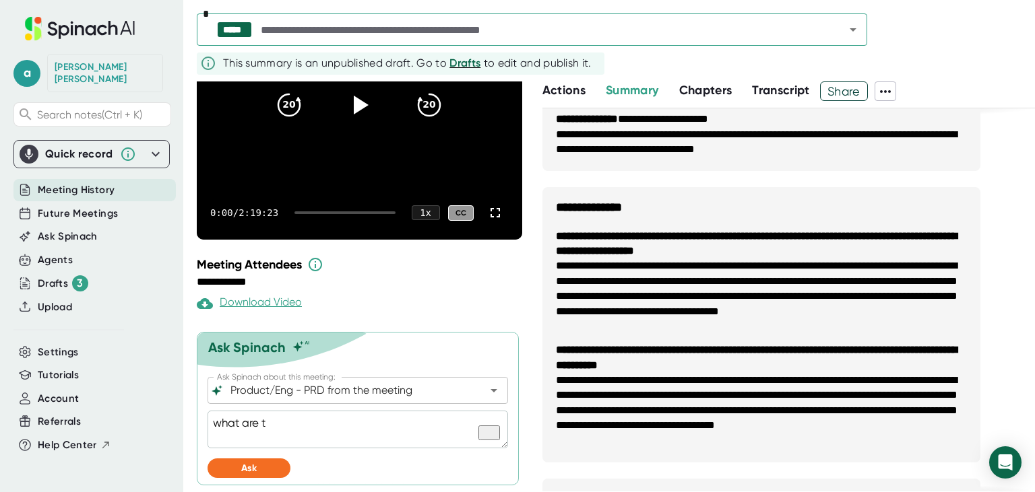
type textarea "what are th"
type textarea "x"
type textarea "what are the"
type textarea "x"
type textarea "what are the"
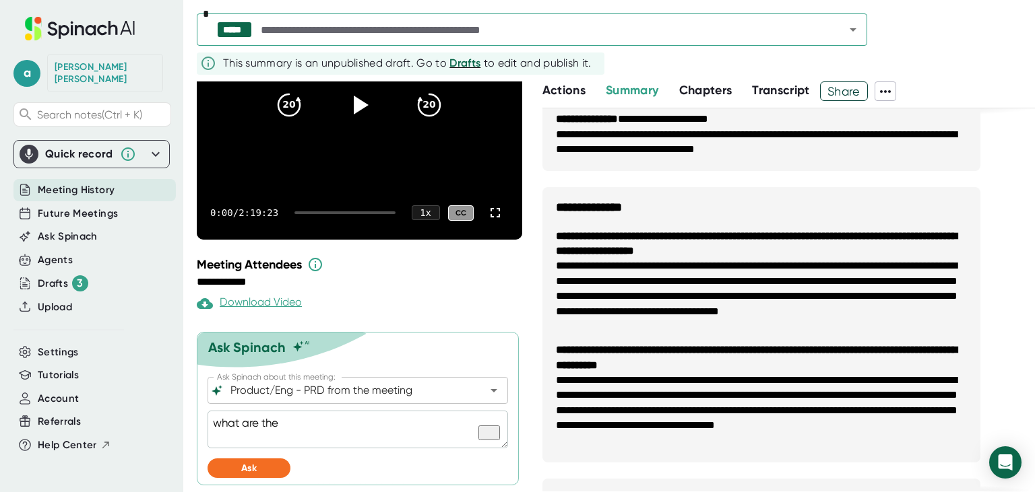
type textarea "x"
type textarea "what are the p"
type textarea "x"
type textarea "what are the po"
type textarea "x"
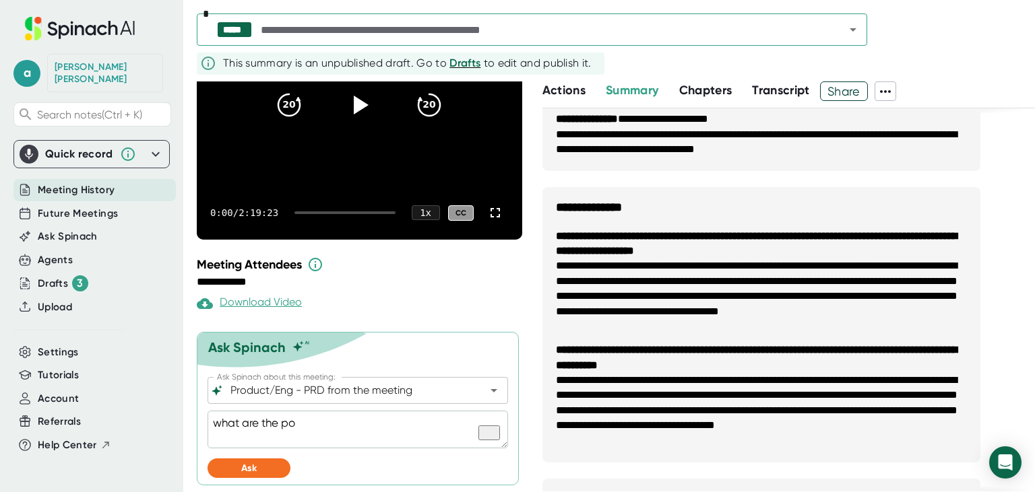
type textarea "what are the pos"
type textarea "x"
type textarea "what are the posi"
type textarea "x"
type textarea "what are the posit"
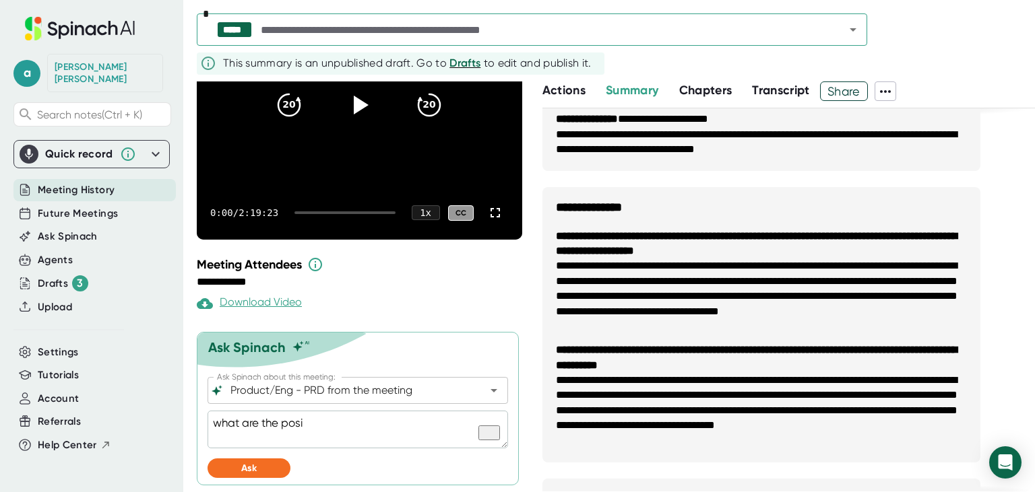
type textarea "x"
type textarea "what are the positi"
type textarea "x"
type textarea "what are the positiv"
type textarea "x"
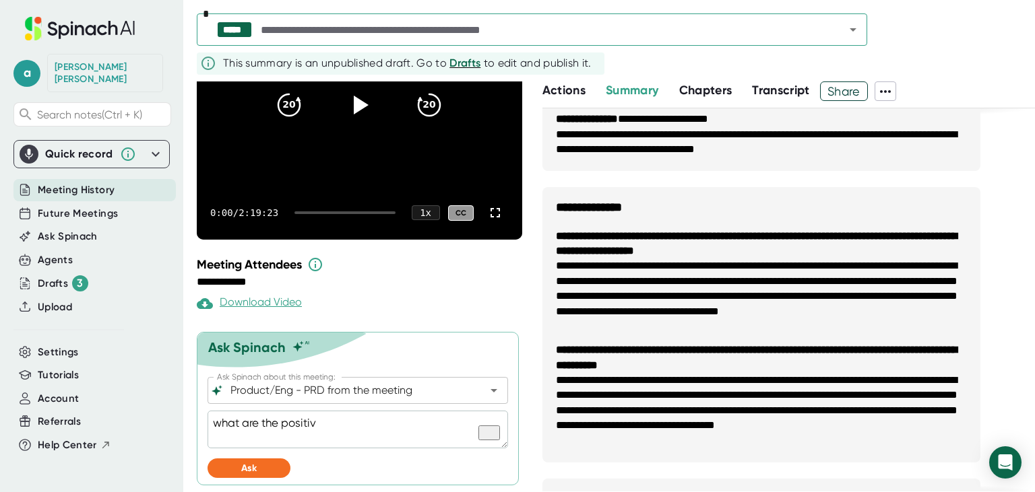
type textarea "what are the positive"
type textarea "x"
type textarea "what are the positive"
type textarea "x"
type textarea "what are the positive b"
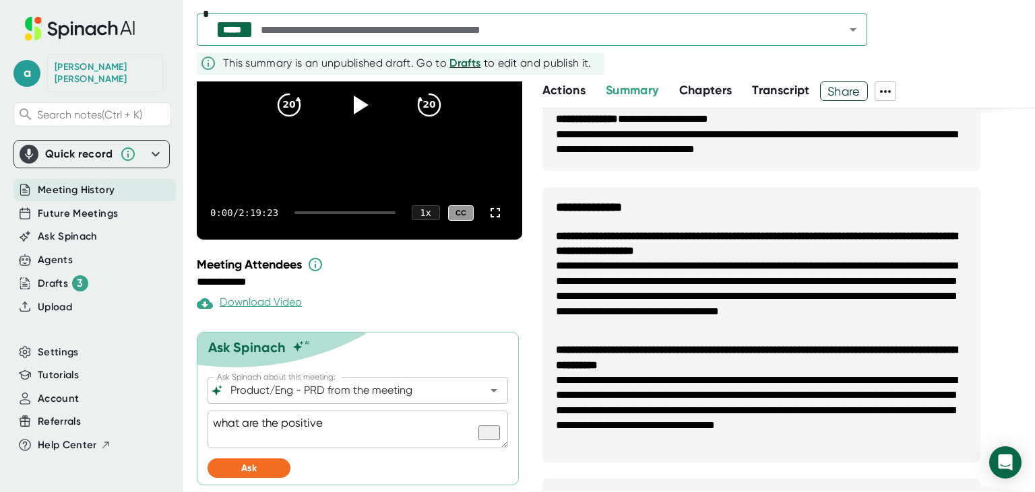
type textarea "x"
type textarea "what are the positive"
type textarea "x"
type textarea "what are the positive f"
type textarea "x"
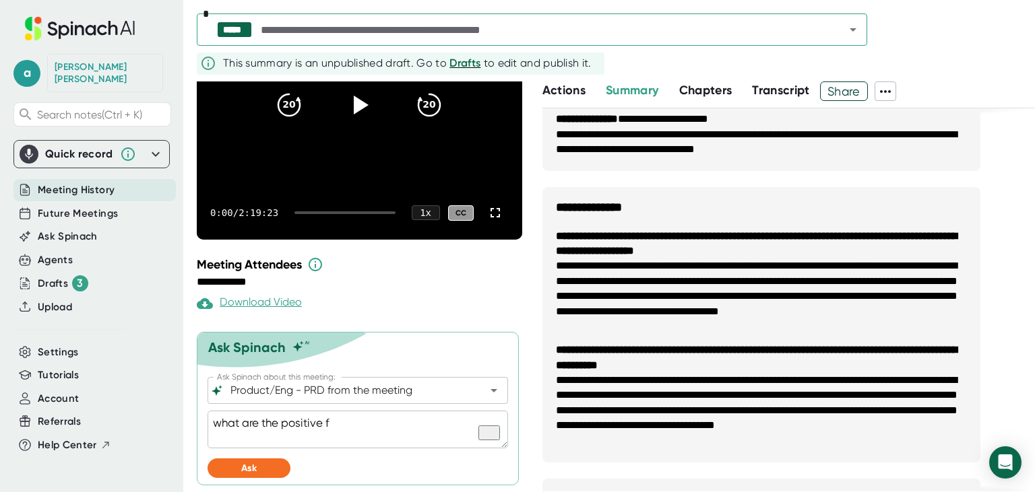
type textarea "what are the positive fe"
type textarea "x"
type textarea "what are the positive fee"
type textarea "x"
type textarea "what are the positive feed"
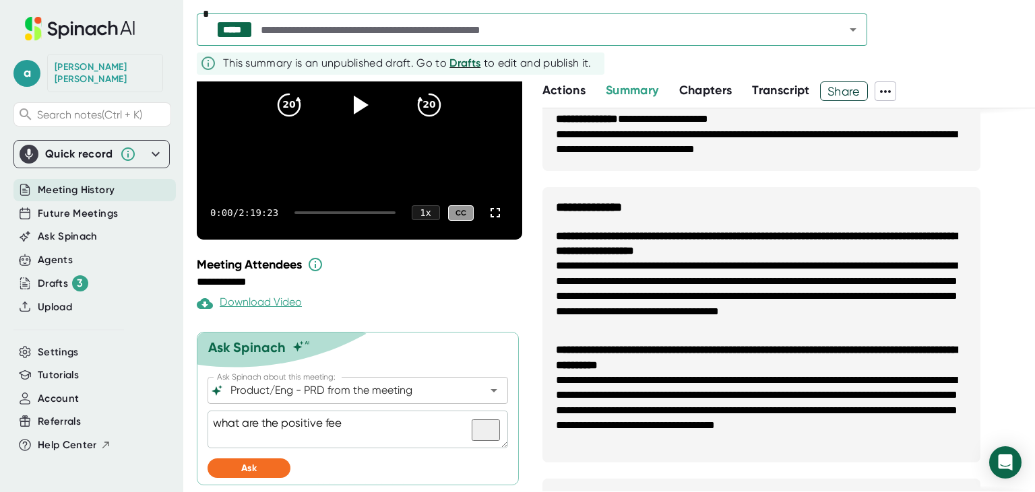
type textarea "x"
type textarea "what are the positive feedb"
type textarea "x"
type textarea "what are the positive feedba"
type textarea "x"
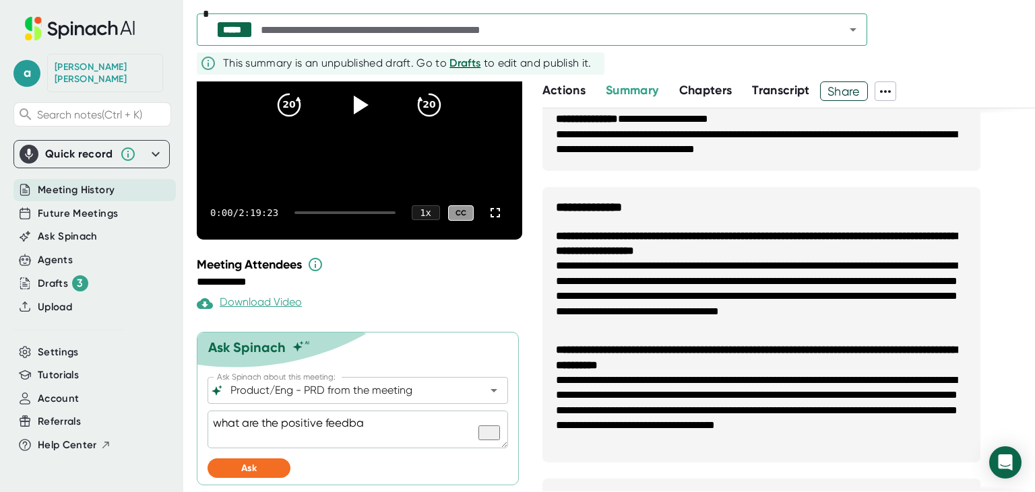
type textarea "what are the positive feedbac"
type textarea "x"
type textarea "what are the positive feedback"
type textarea "x"
type textarea "what are the positive feedback"
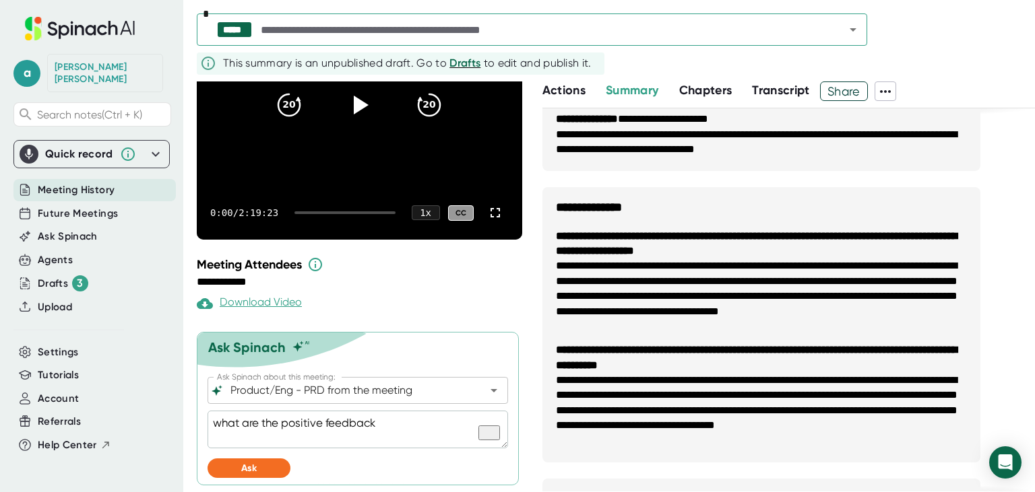
type textarea "x"
type textarea "what are the positive feedback f"
type textarea "x"
type textarea "what are the positive feedback fr"
type textarea "x"
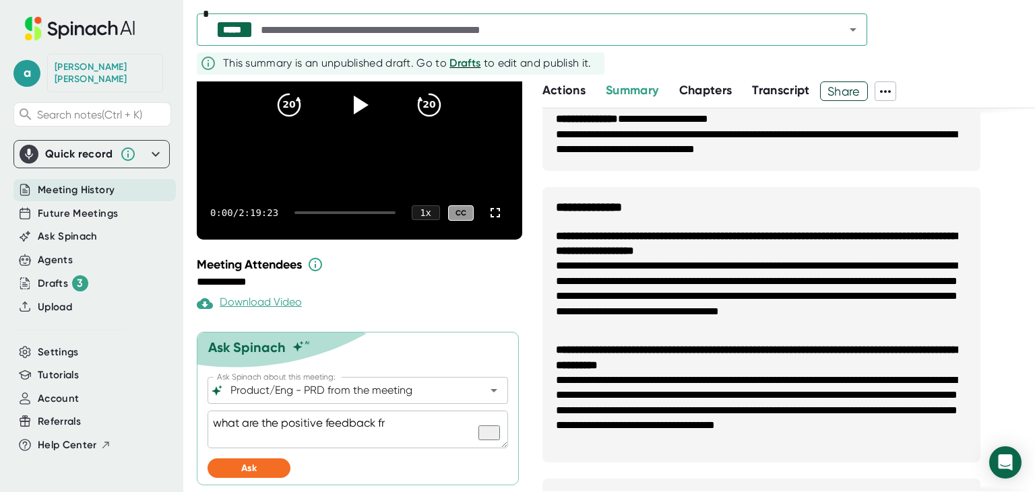
type textarea "what are the positive feedback fro"
type textarea "x"
type textarea "what are the positive feedback from"
type textarea "x"
type textarea "what are the positive feedback fro"
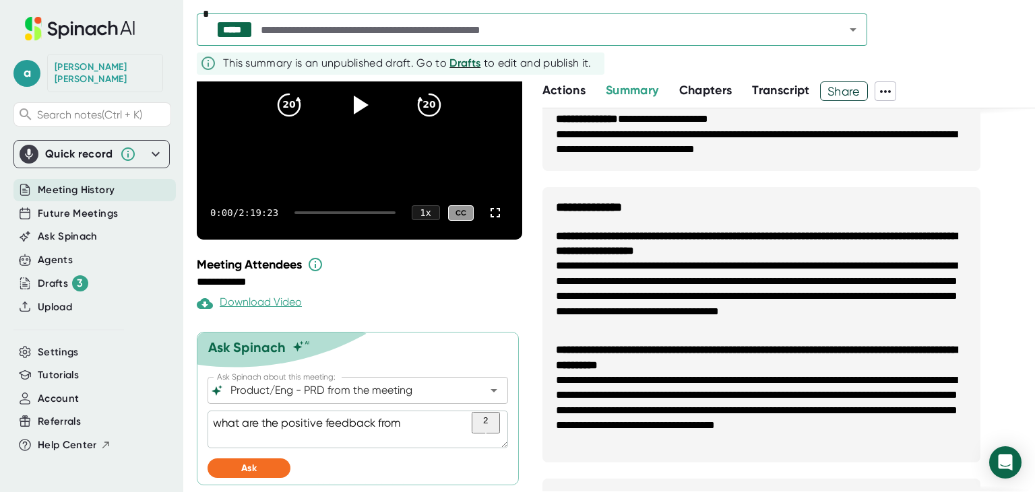
type textarea "x"
type textarea "what are the positive feedback fr"
type textarea "x"
type textarea "what are the positive feedback f"
type textarea "x"
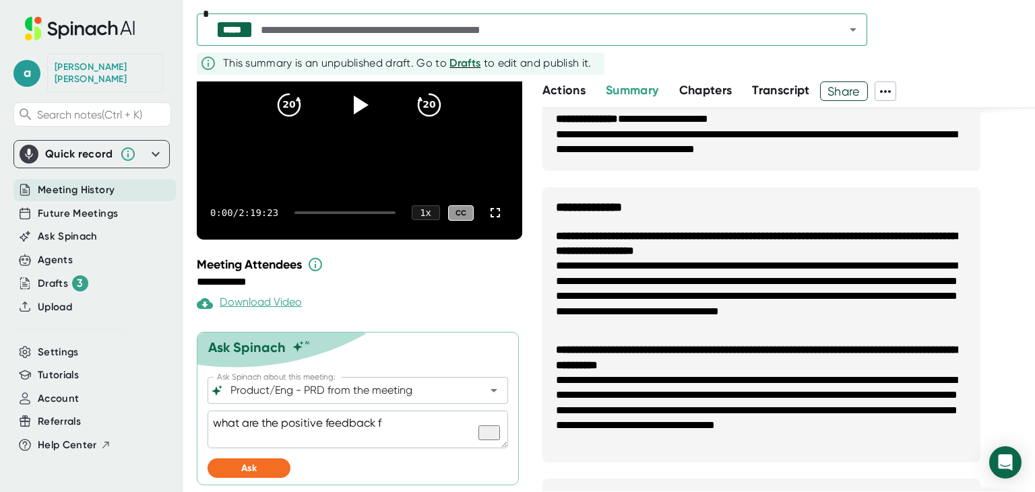
type textarea "what are the positive feedback"
type textarea "x"
type textarea "what are the positive feedback e"
type textarea "x"
type textarea "what are the positive feedback ex"
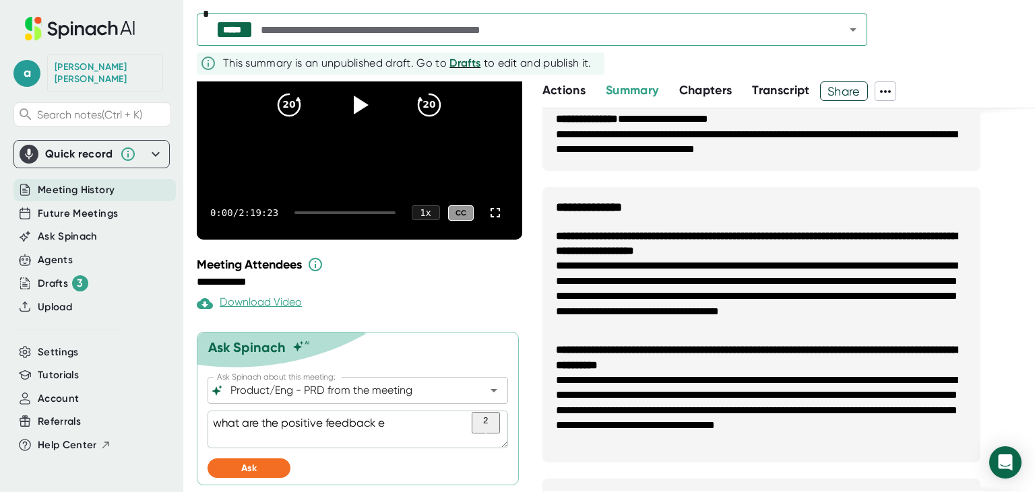
type textarea "x"
type textarea "what are the positive feedback exc"
type textarea "x"
type textarea "what are the positive feedback exce"
type textarea "x"
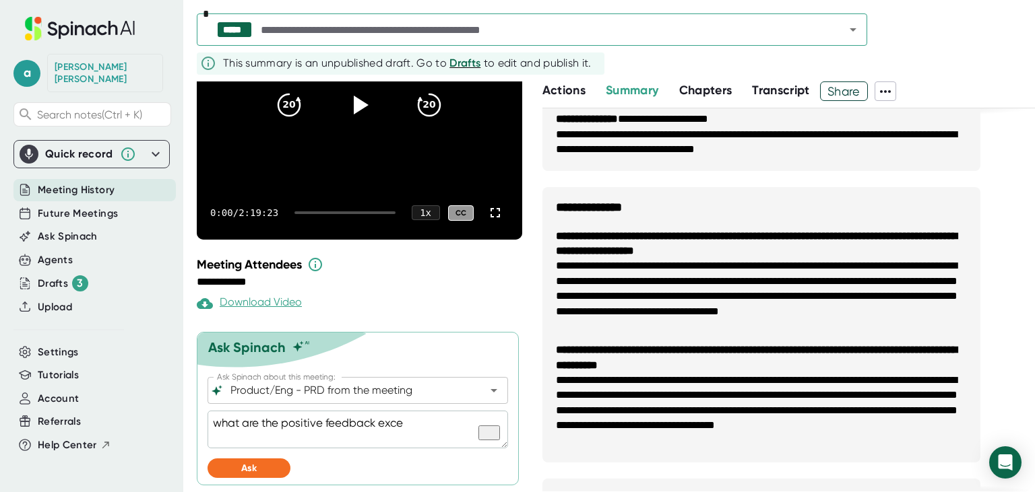
type textarea "what are the positive feedback excep"
type textarea "x"
type textarea "what are the positive feedback except"
type textarea "x"
type textarea "what are the positive feedback except"
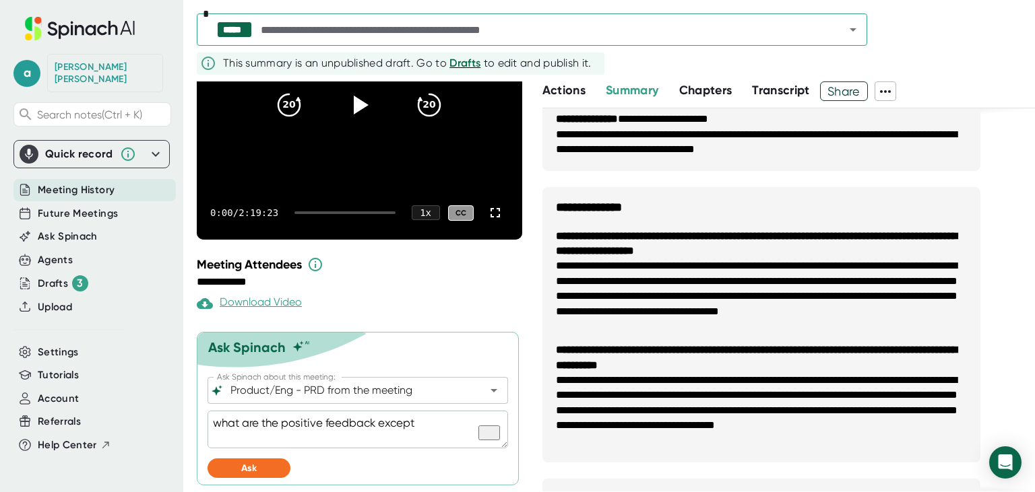
type textarea "x"
type textarea "what are the positive feedback except f"
type textarea "x"
type textarea "what are the positive feedback except fr"
type textarea "x"
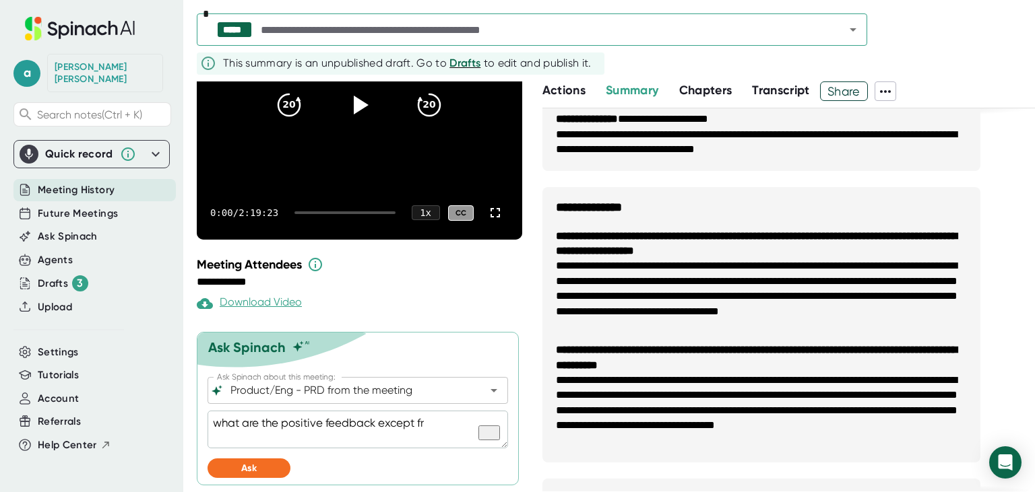
type textarea "what are the positive feedback except fro"
type textarea "x"
type textarea "what are the positive feedback except from"
type textarea "x"
type textarea "what are the positive feedback except from"
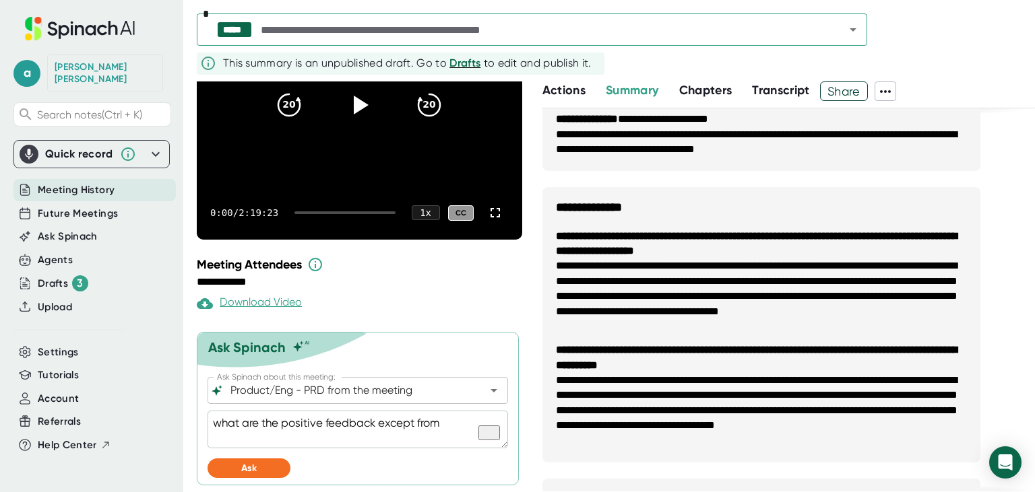
type textarea "x"
type textarea "what are the positive feedback except from A"
type textarea "x"
type textarea "what are the positive feedback except from An"
type textarea "x"
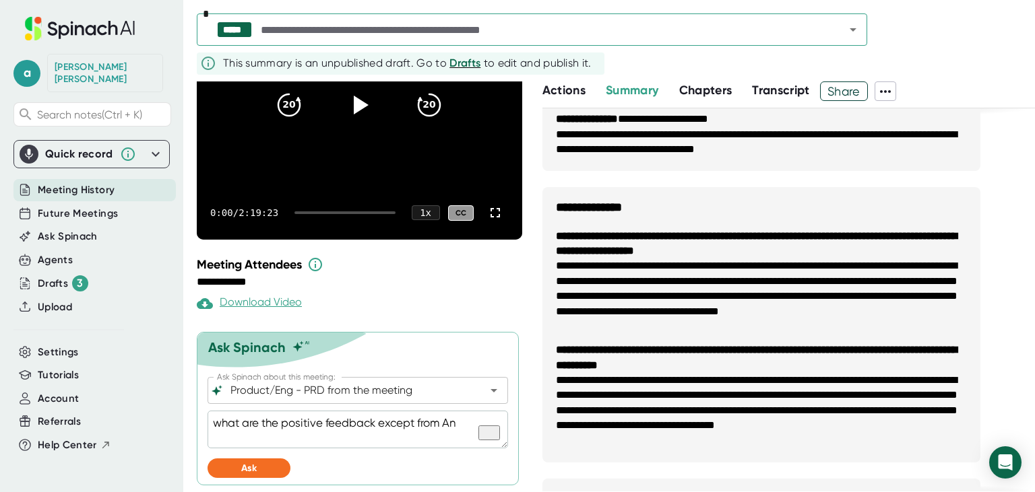
type textarea "what are the positive feedback except from And"
type textarea "x"
type textarea "what are the positive feedback except from [PERSON_NAME]"
type textarea "x"
type textarea "what are the positive feedback except from [PERSON_NAME]"
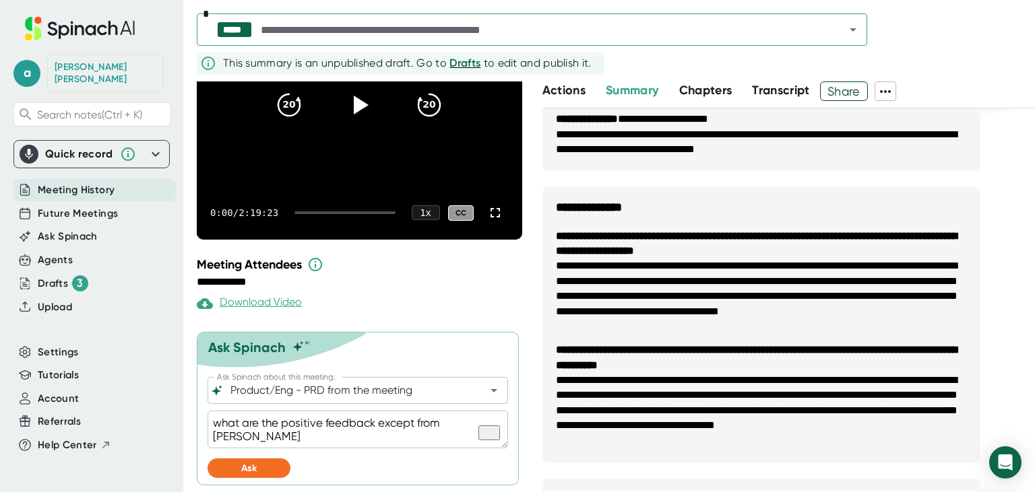
type textarea "x"
type textarea "what are the positive feedback except from [PERSON_NAME]"
type textarea "x"
type textarea "what are the positive feedback except from [PERSON_NAME]"
type textarea "x"
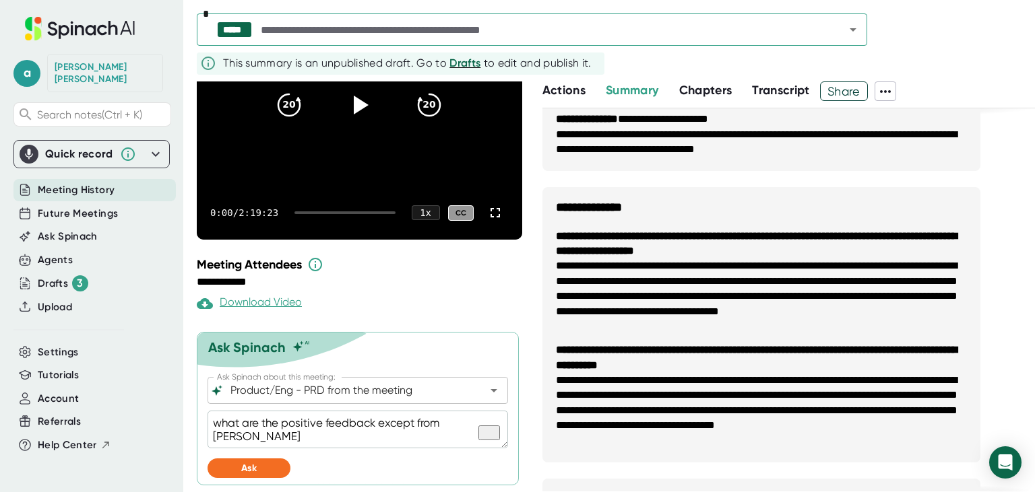
type textarea "what are the positive feedback except from [PERSON_NAME]"
type textarea "x"
type textarea "what are the positive feedback except from [PERSON_NAME]"
type textarea "x"
type textarea "what are the positive feedback except from [PERSON_NAME]"
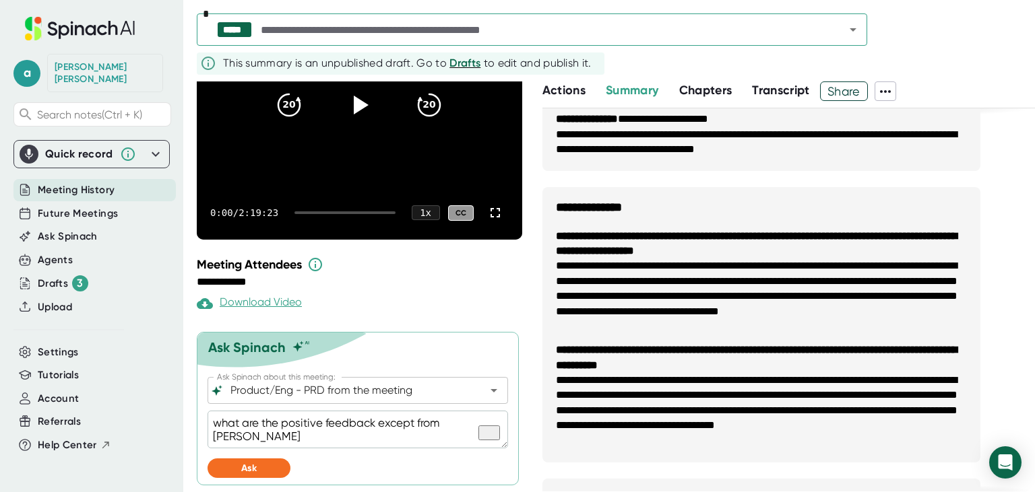
type textarea "x"
type textarea "what are the positive feedback except from [PERSON_NAME]"
type textarea "x"
type textarea "what are the positive feedback except from [PERSON_NAME]"
type textarea "x"
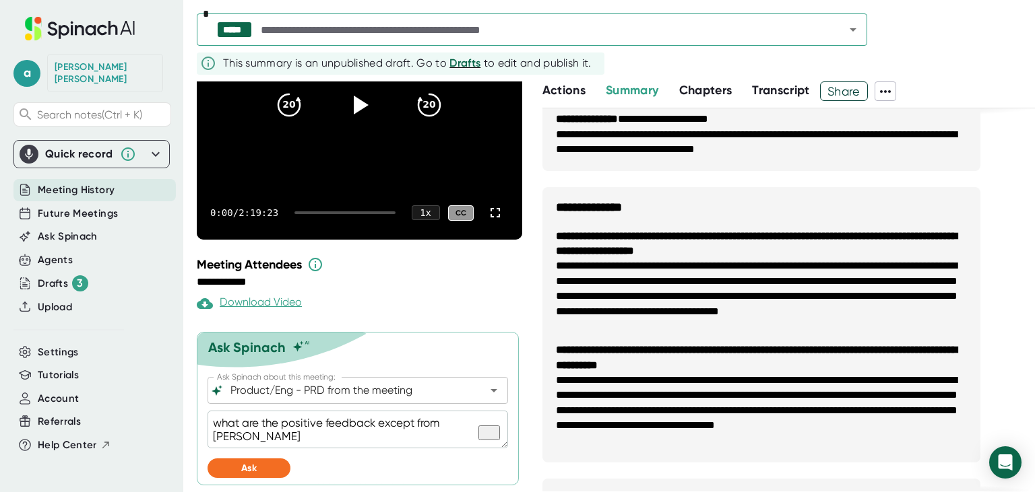
type textarea "what are the positive feedback except from [PERSON_NAME]"
type textarea "x"
type textarea "what are the positive feedback except from [PERSON_NAME]"
type textarea "x"
type textarea "what are the positive feedback except from [PERSON_NAME]"
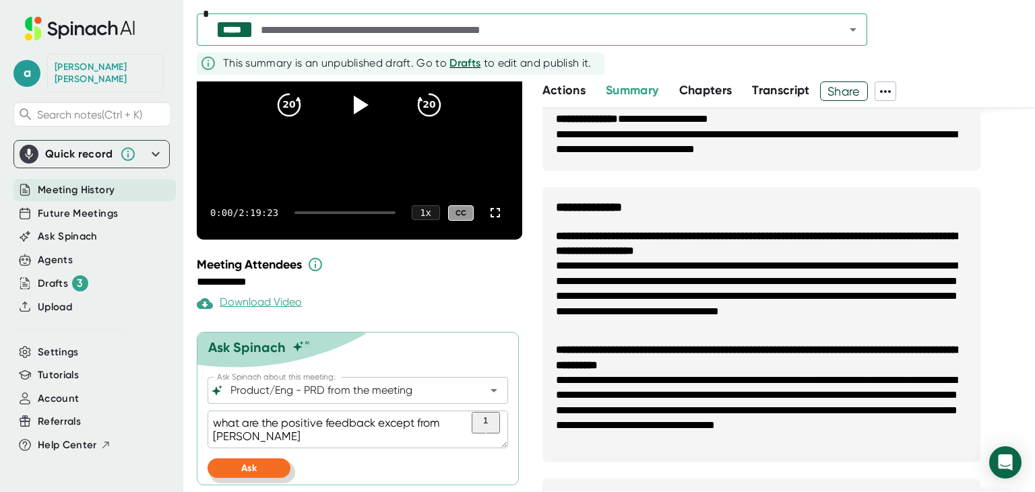
click at [265, 470] on button "Ask" at bounding box center [248, 469] width 83 height 20
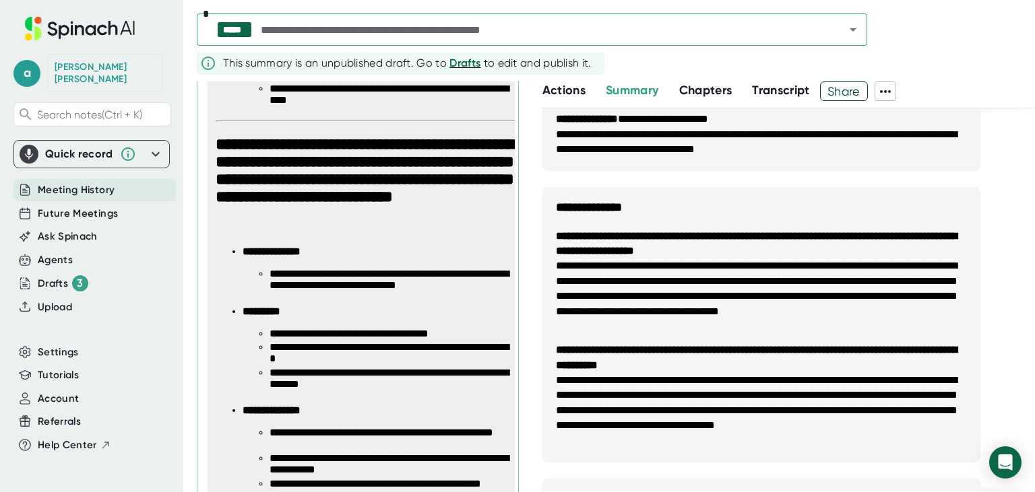
scroll to position [1732, 0]
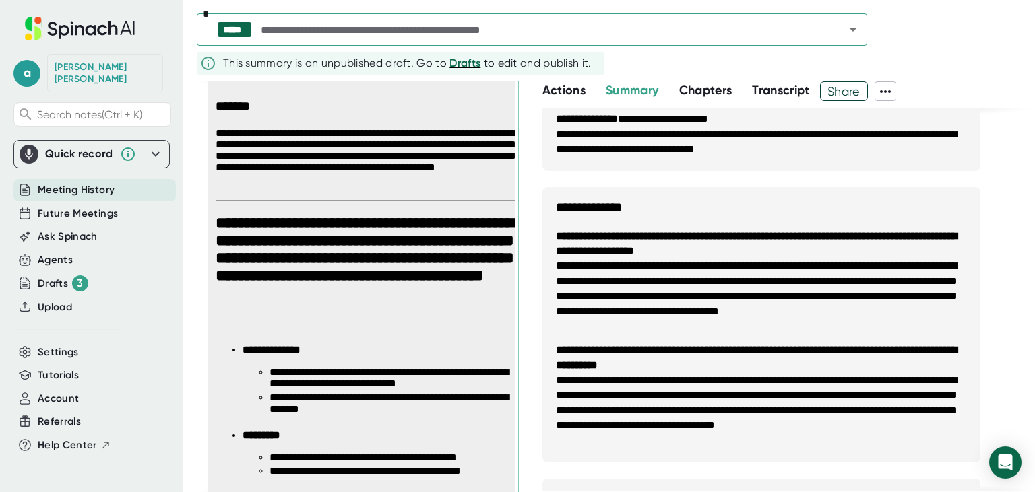
click at [1022, 222] on div "**********" at bounding box center [788, 312] width 492 height 989
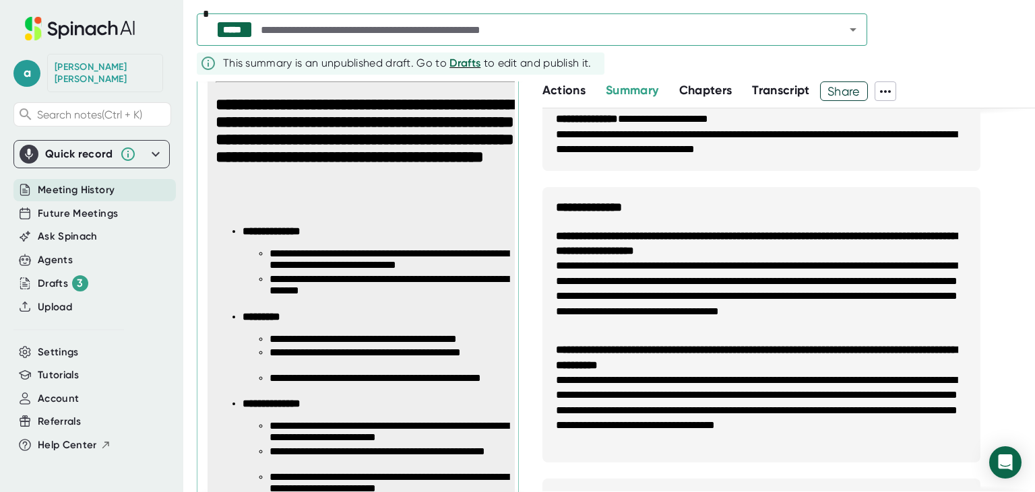
scroll to position [892, 0]
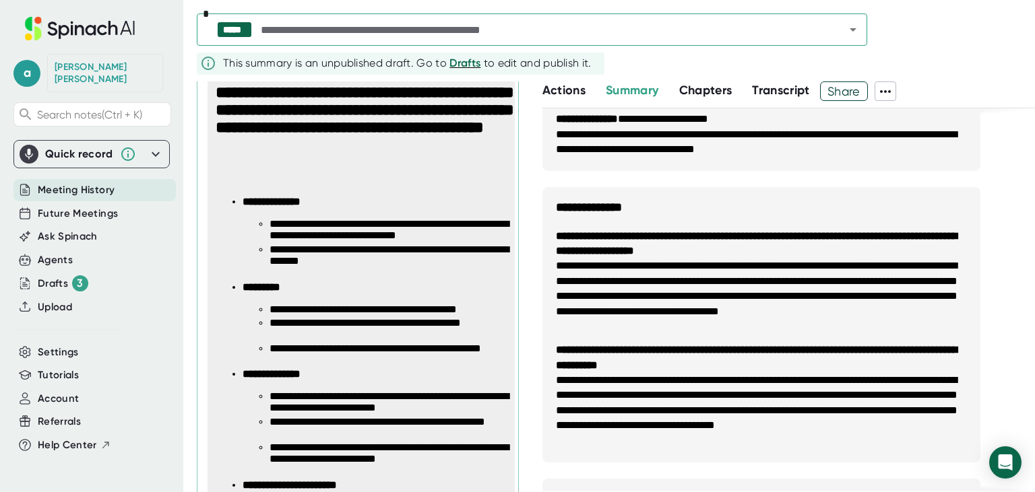
type textarea "x"
